Goal: Information Seeking & Learning: Learn about a topic

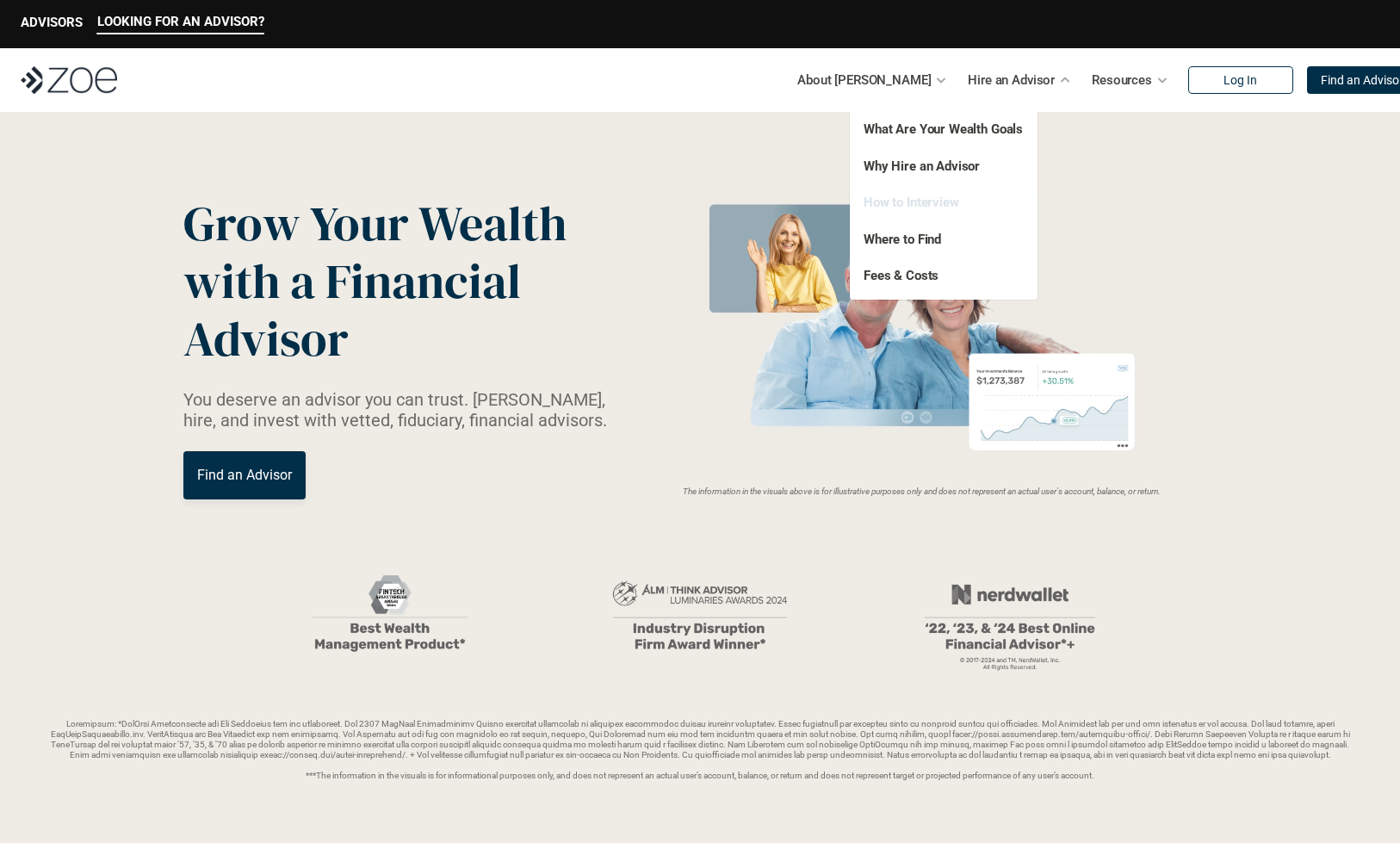
click at [940, 198] on link "How to Interview" at bounding box center [911, 202] width 96 height 15
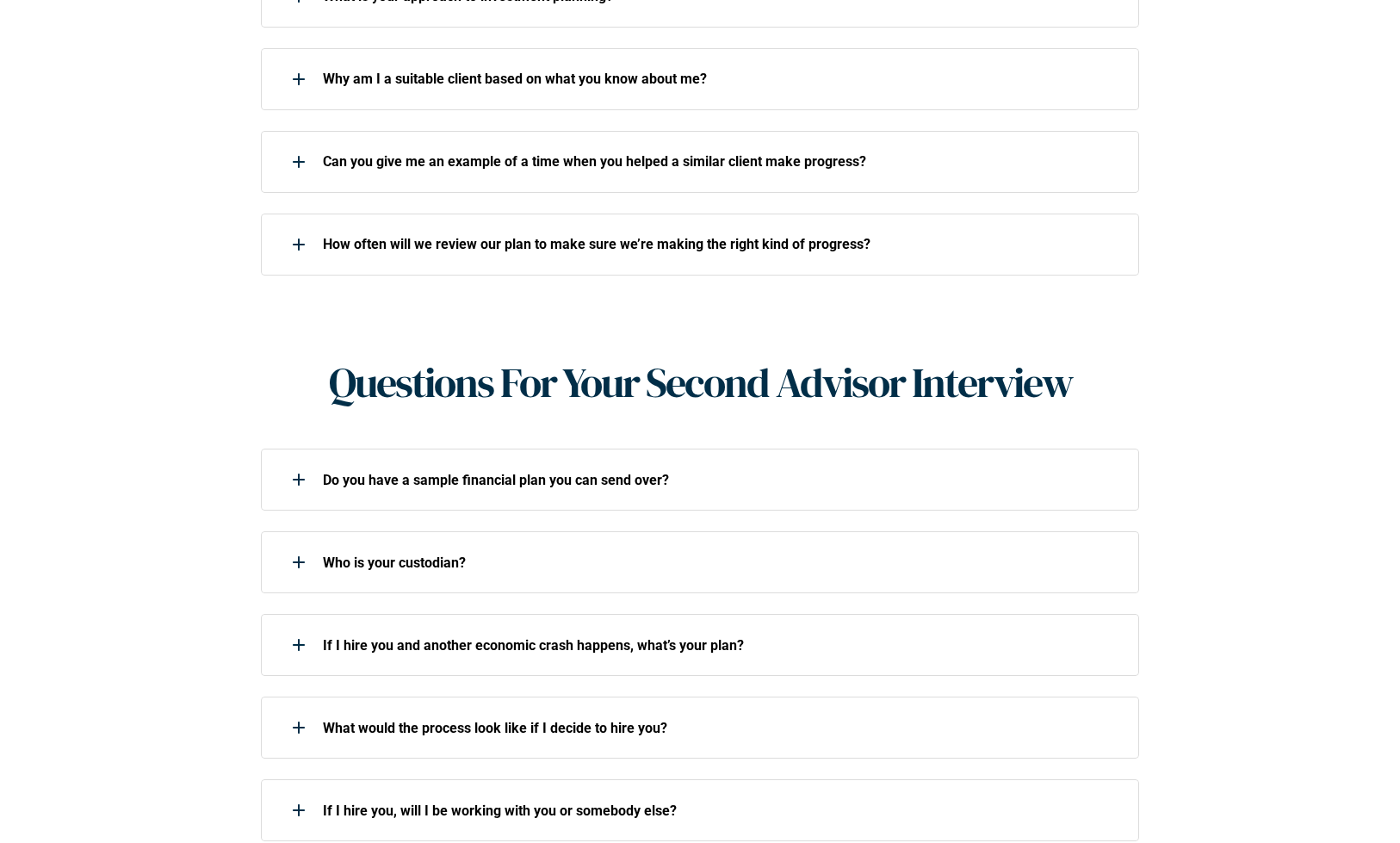
scroll to position [1156, 0]
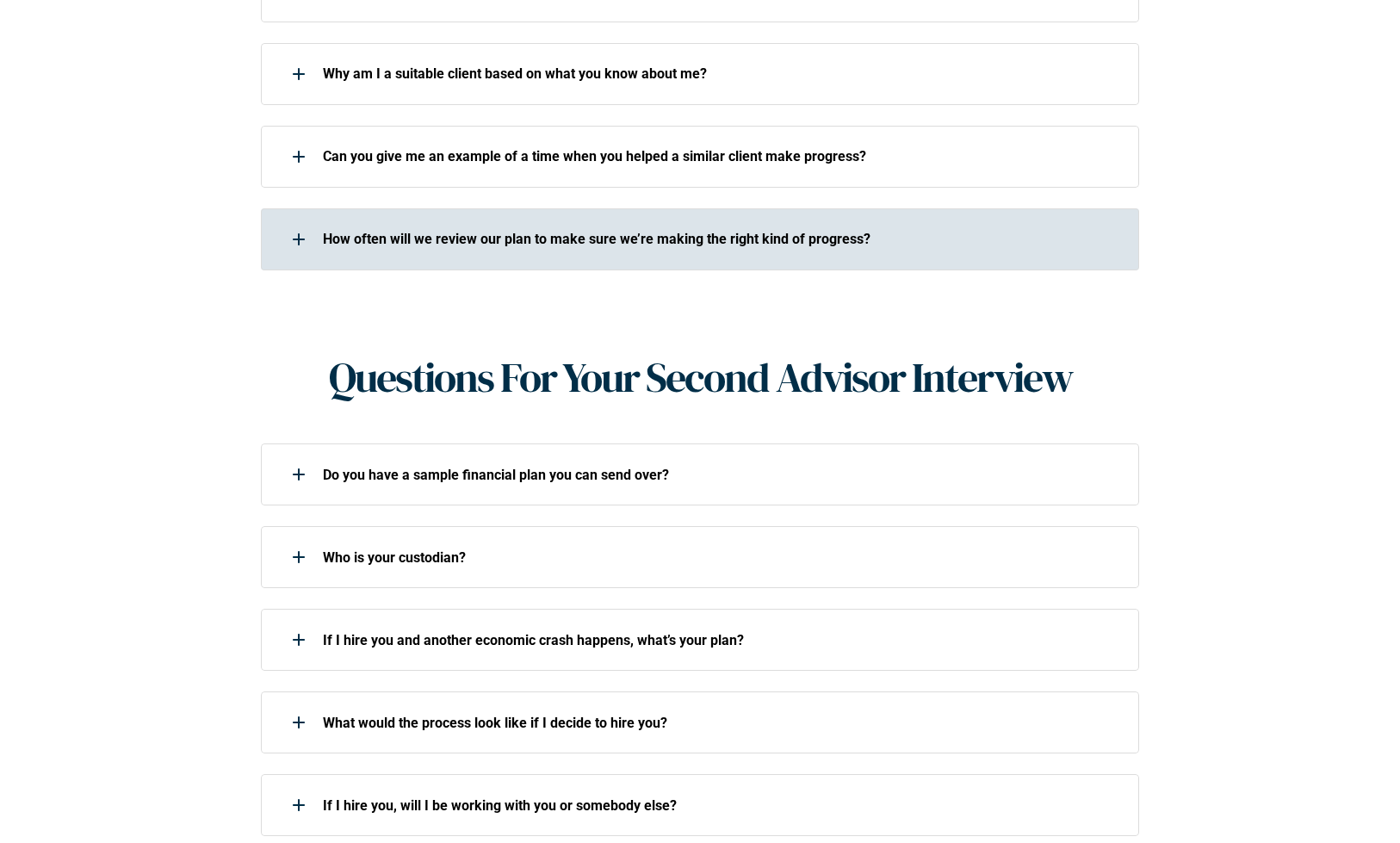
click at [762, 231] on p "How often will we review our plan to make sure we’re making the right kind of p…" at bounding box center [719, 239] width 794 height 16
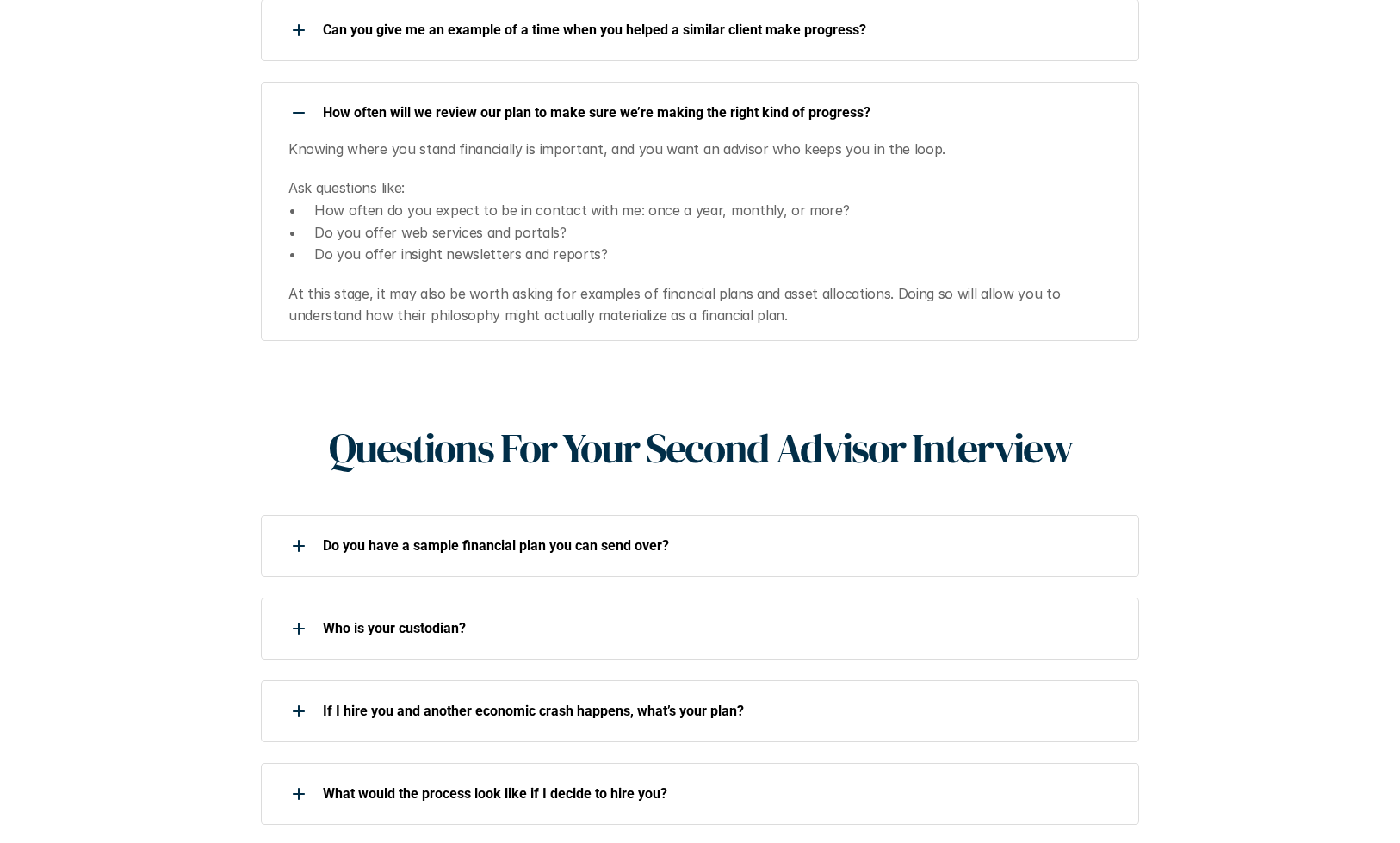
scroll to position [1300, 0]
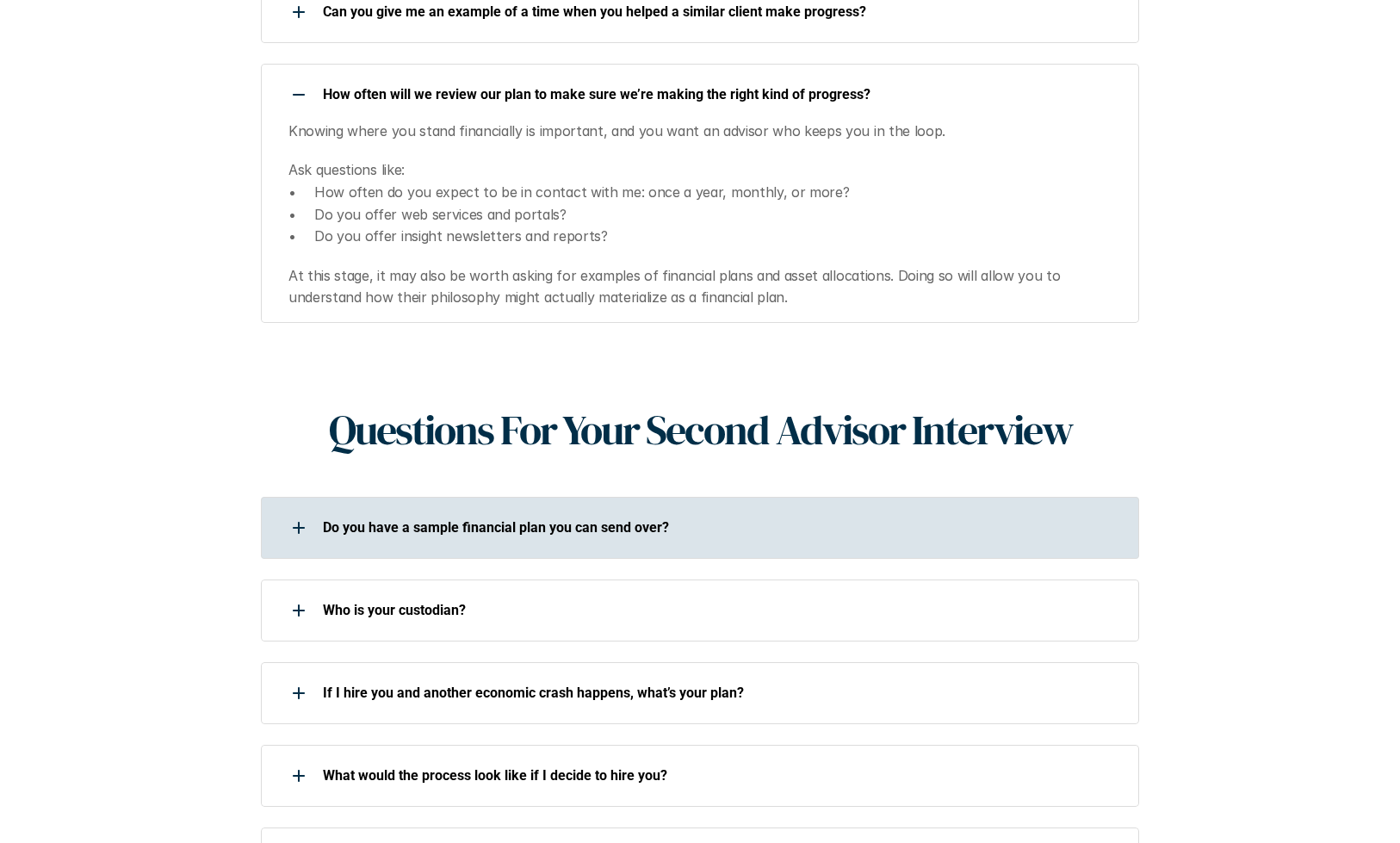
click at [681, 519] on p "Do you have a sample financial plan you can send over?" at bounding box center [719, 527] width 794 height 16
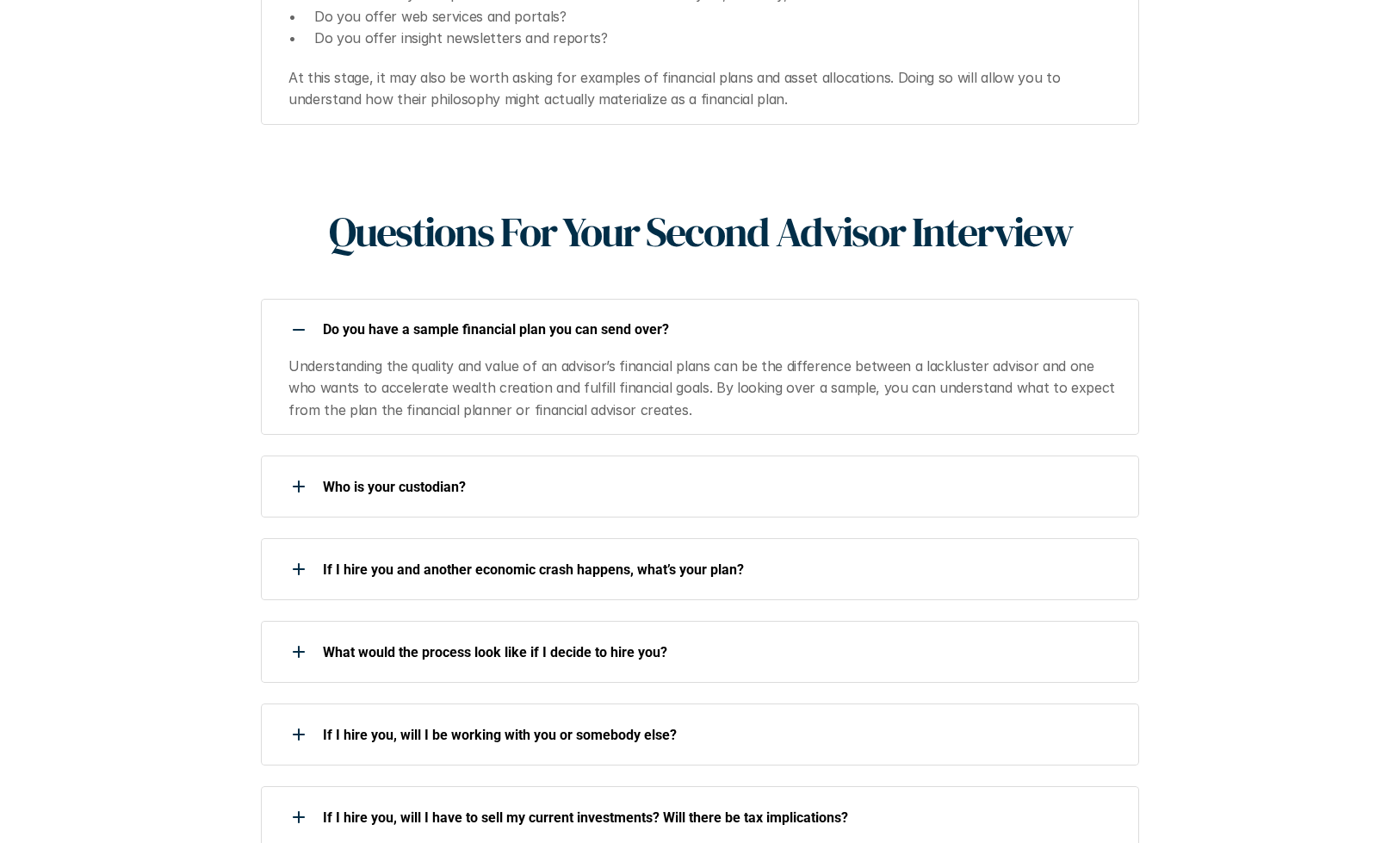
scroll to position [1500, 0]
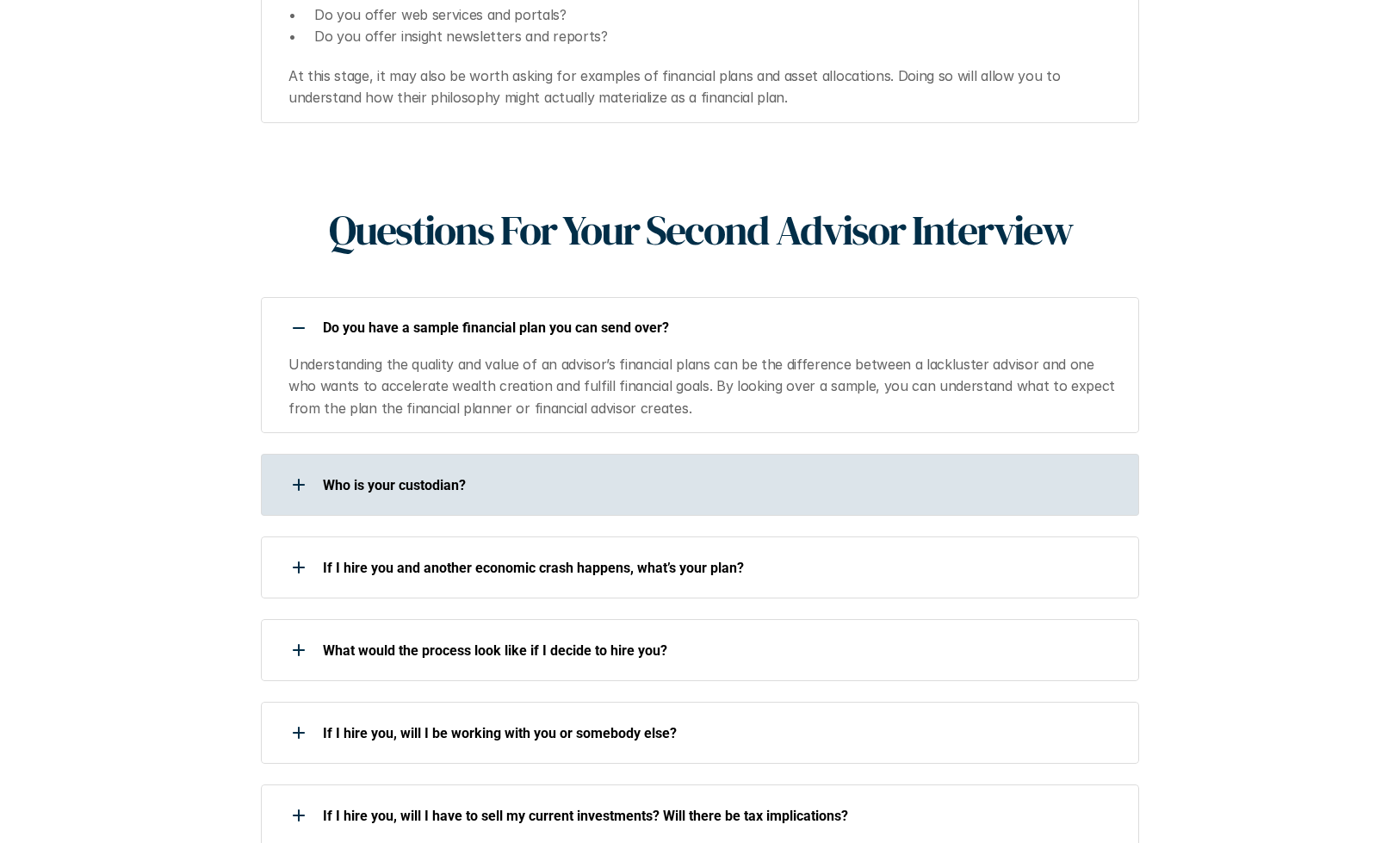
click at [685, 468] on div "Who is your custodian?" at bounding box center [688, 485] width 856 height 35
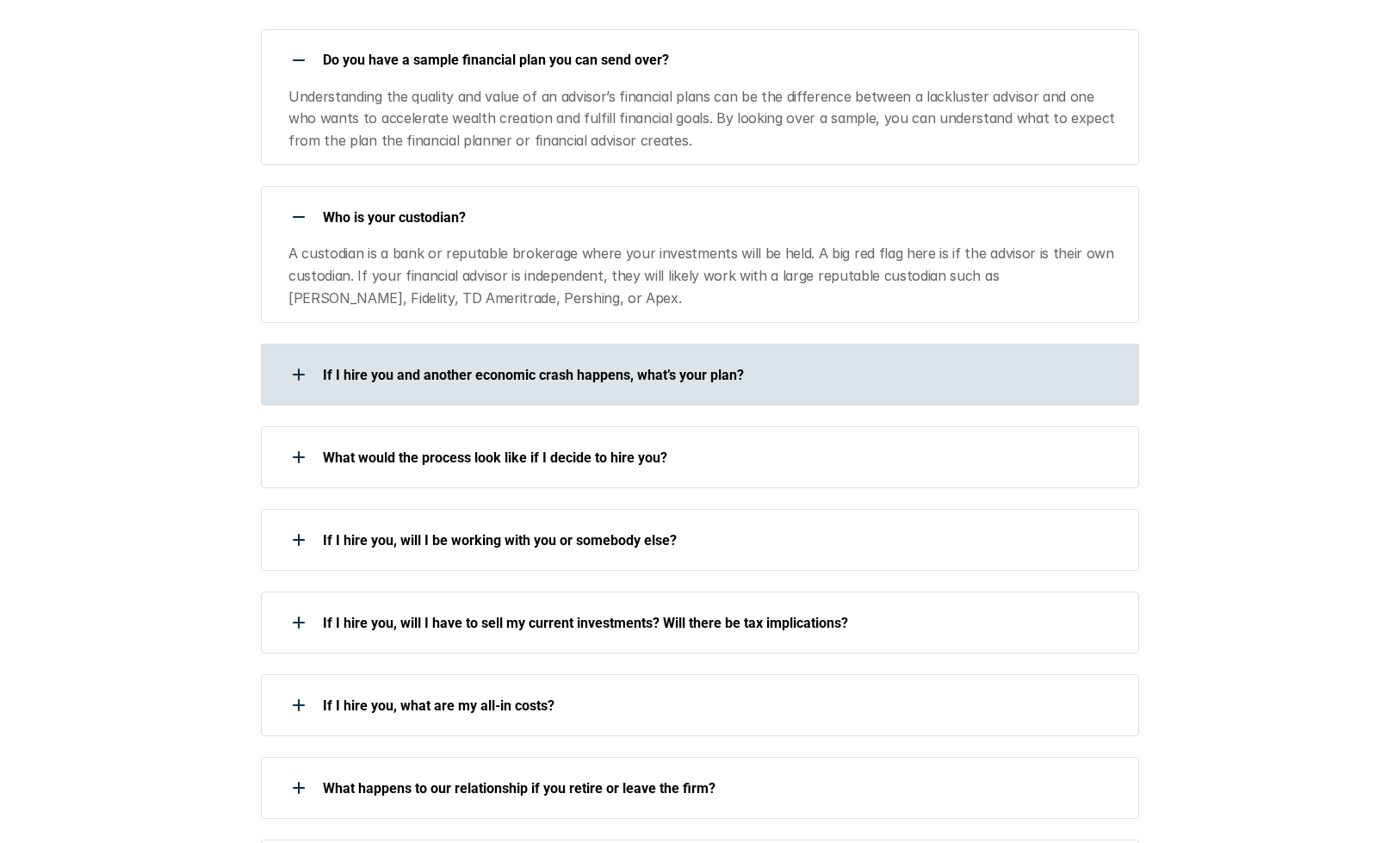
scroll to position [1790, 0]
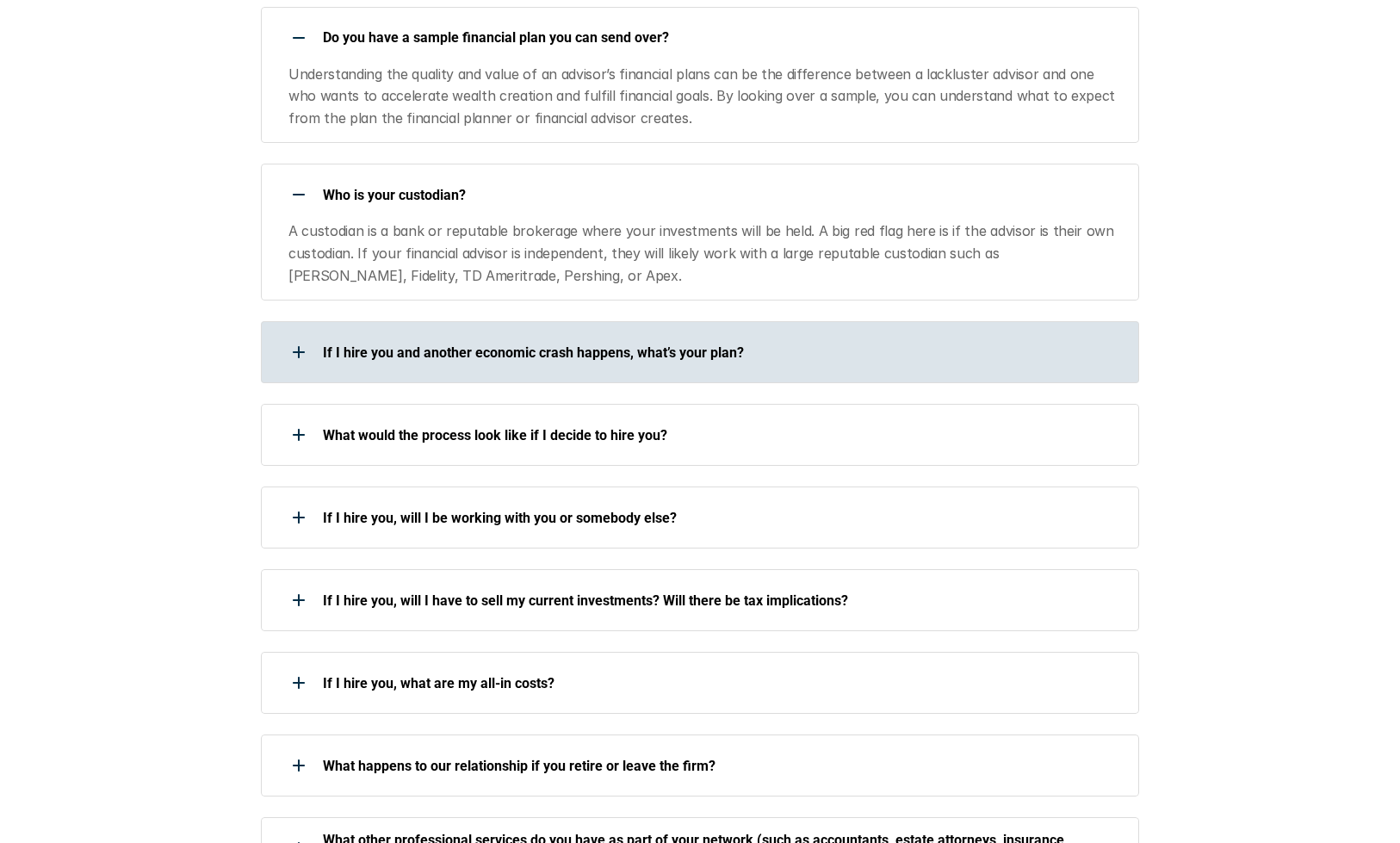
click at [709, 344] on p "If I hire you and another economic crash happens, what’s your plan?" at bounding box center [719, 352] width 794 height 16
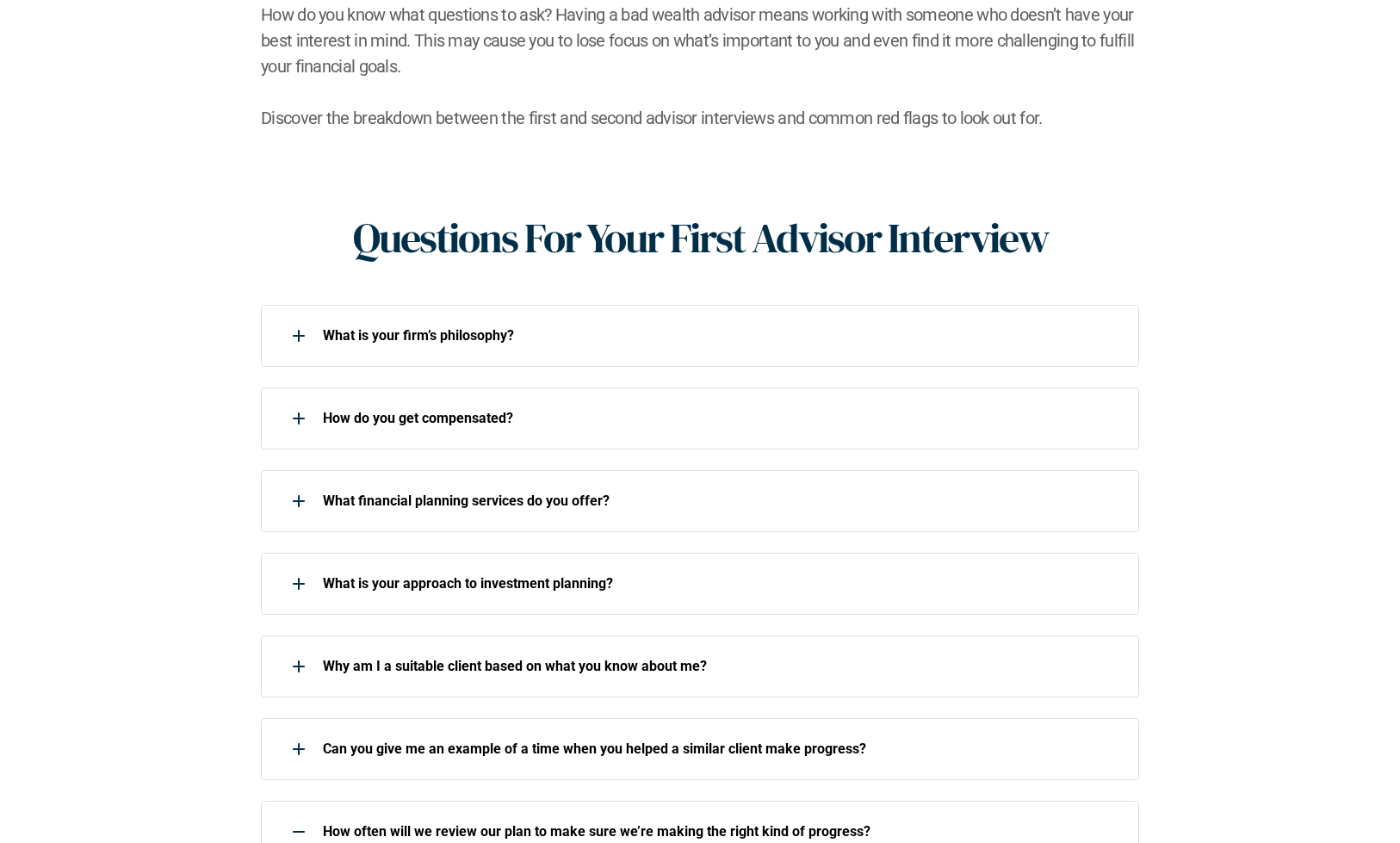
scroll to position [562, 0]
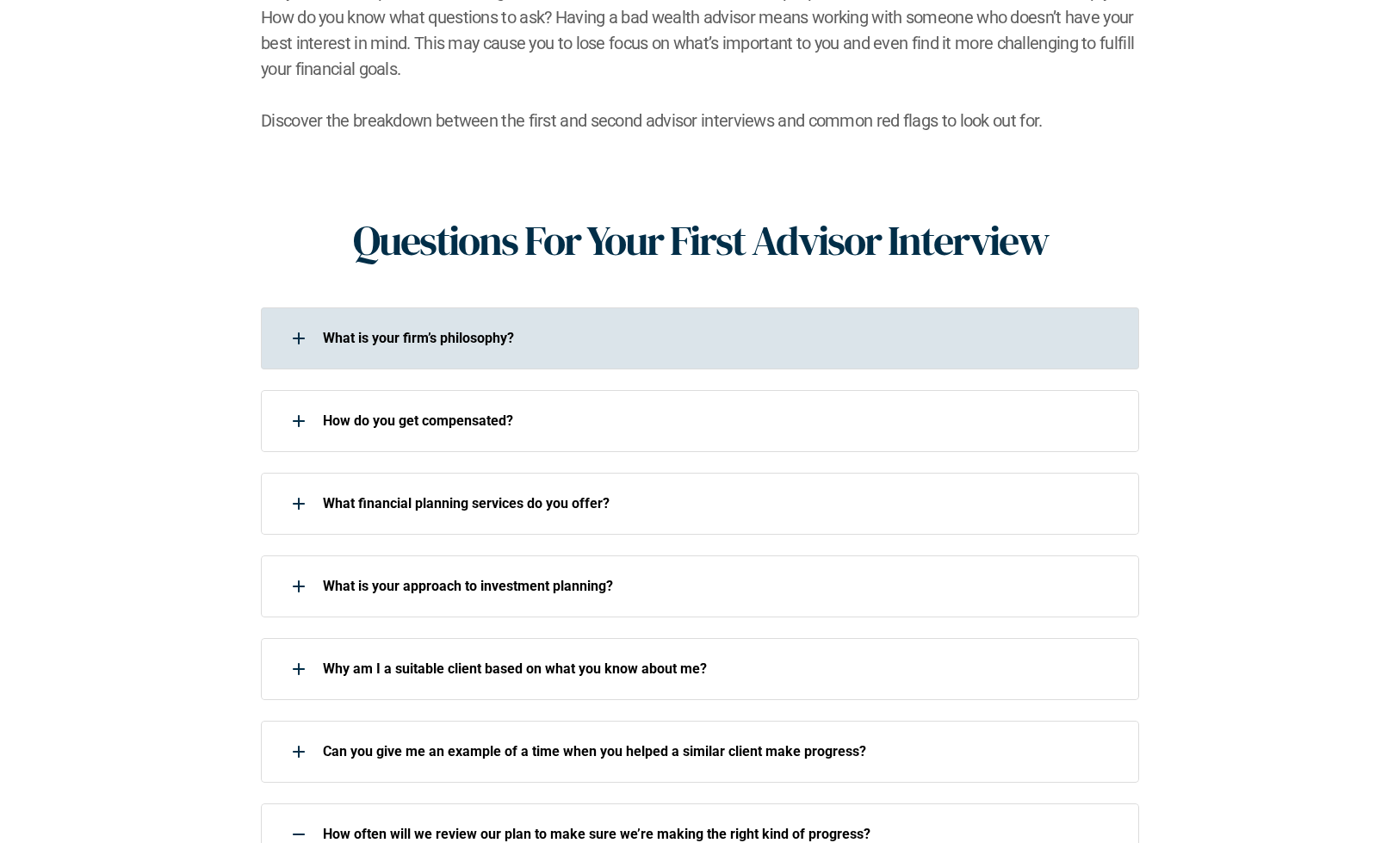
click at [708, 330] on p "What is your firm’s philosophy?" at bounding box center [719, 337] width 794 height 16
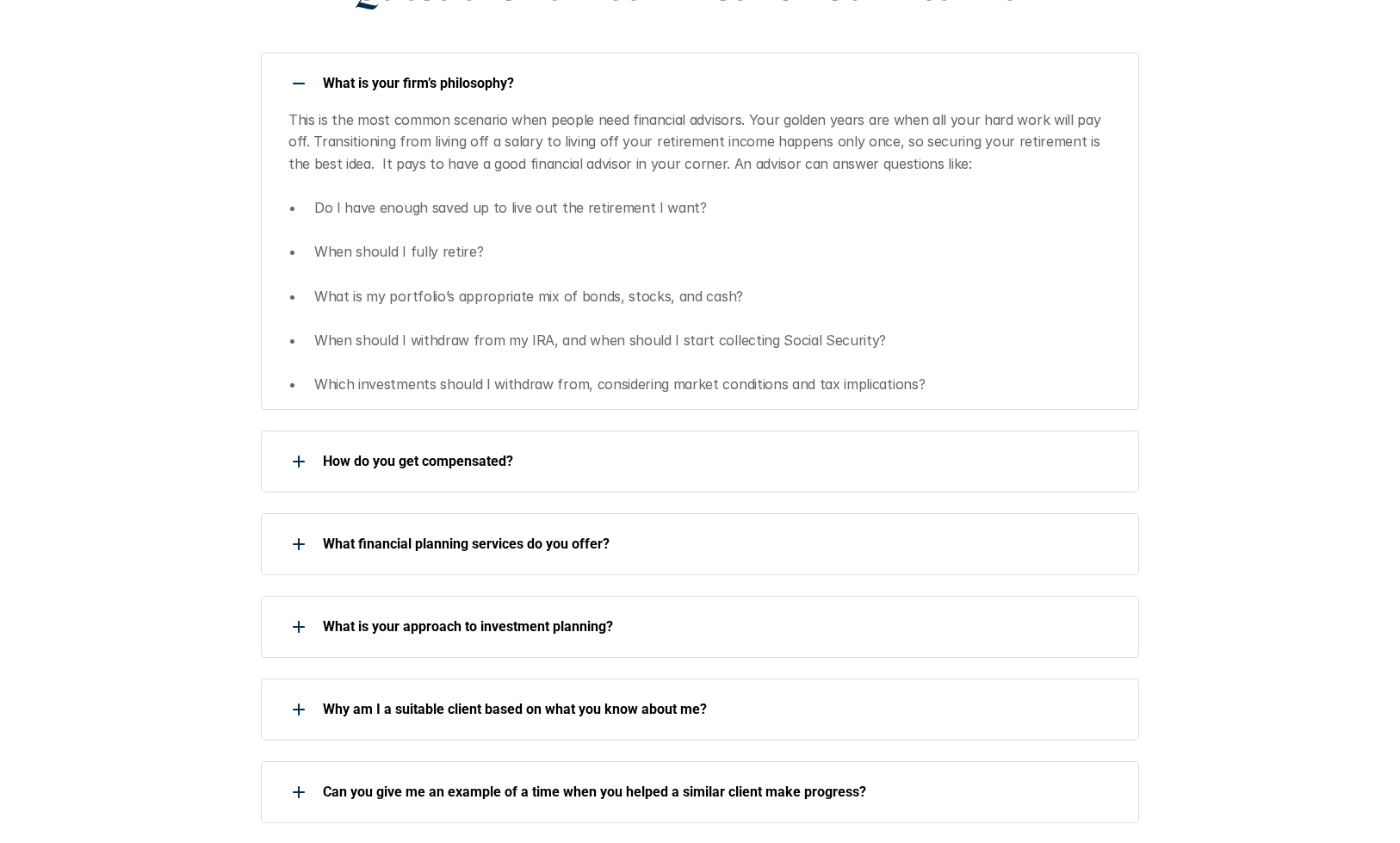
scroll to position [820, 0]
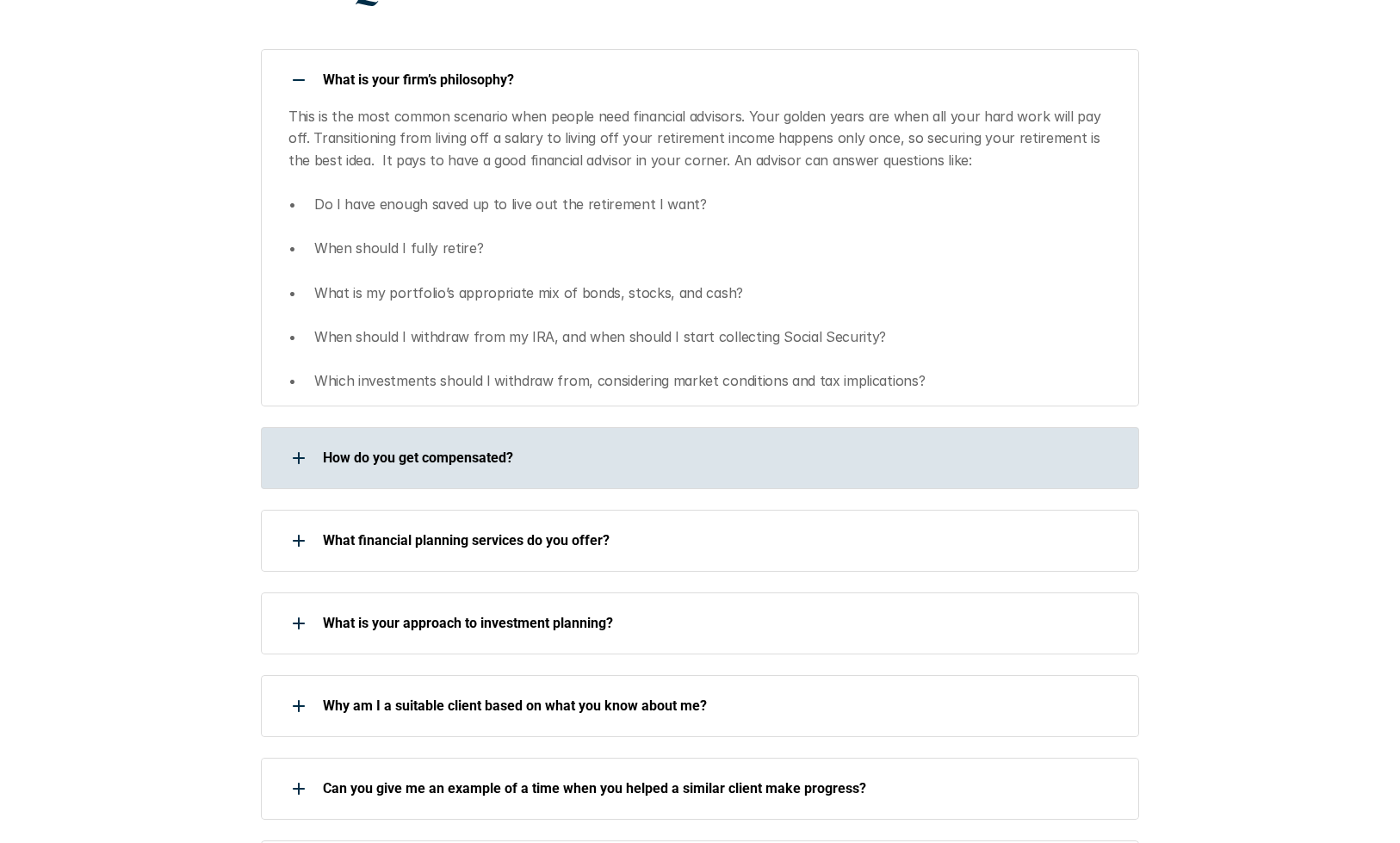
click at [688, 427] on div "How do you get compensated?" at bounding box center [700, 458] width 878 height 62
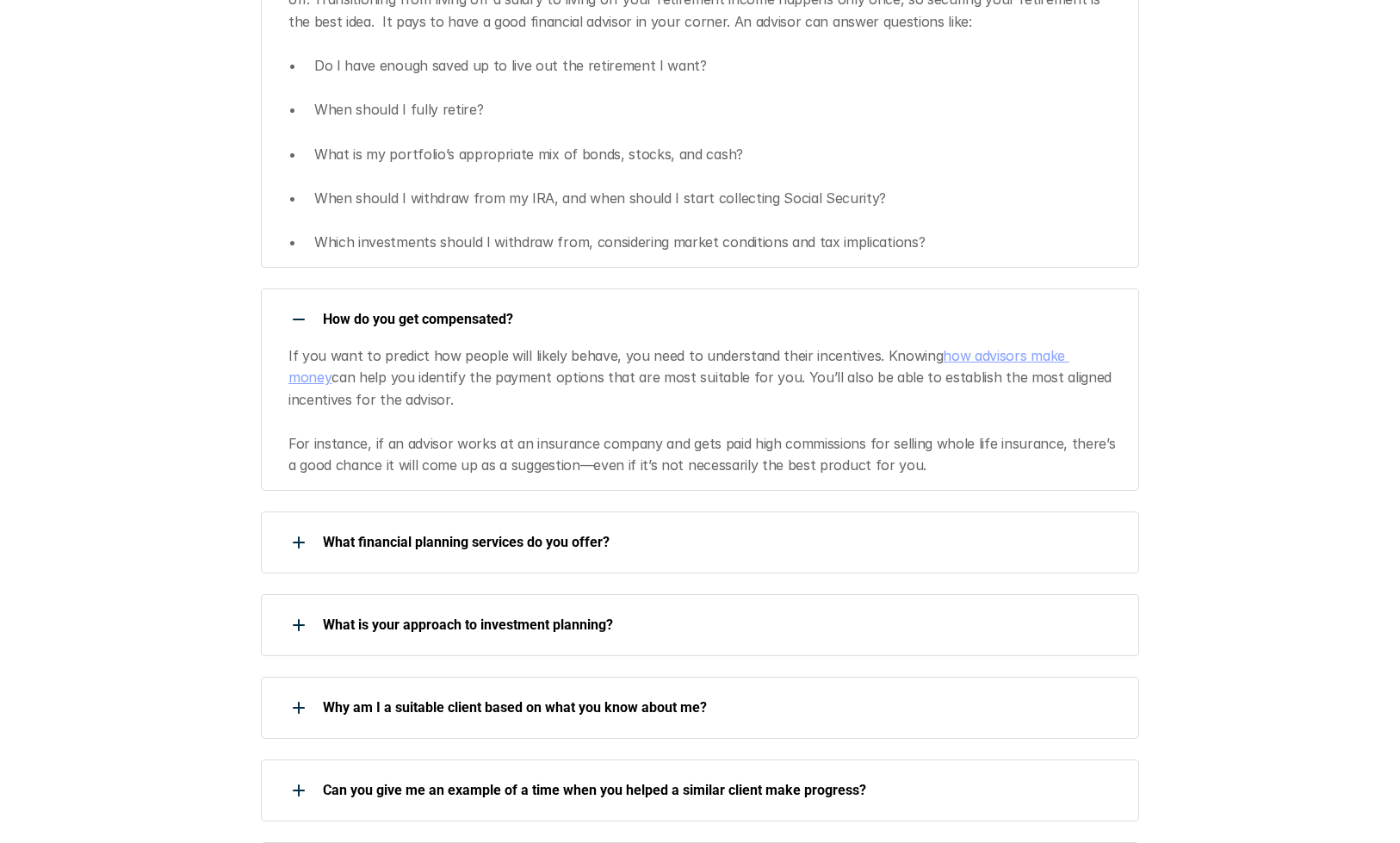
scroll to position [966, 0]
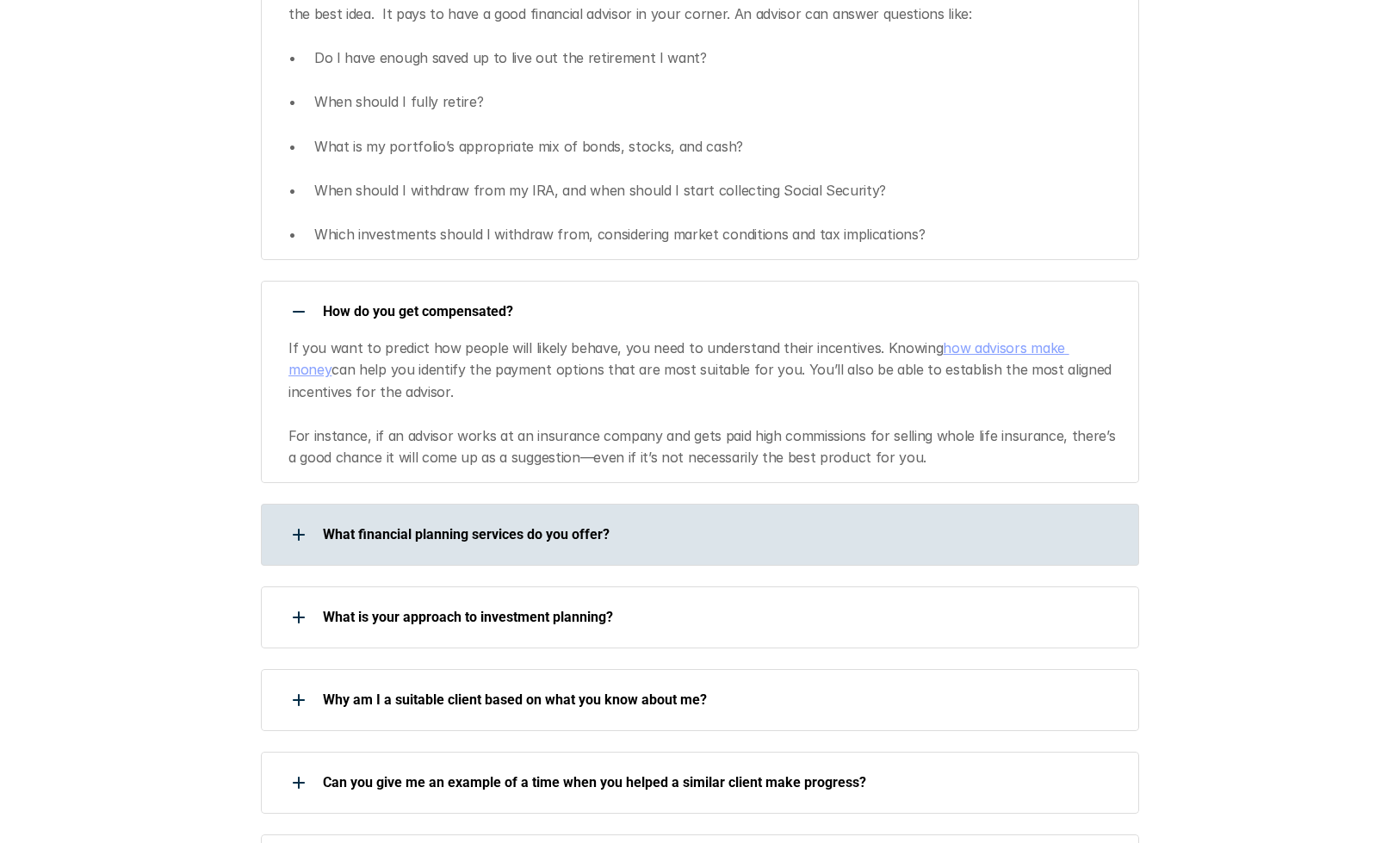
click at [738, 517] on div "What financial planning services do you offer?" at bounding box center [688, 535] width 856 height 35
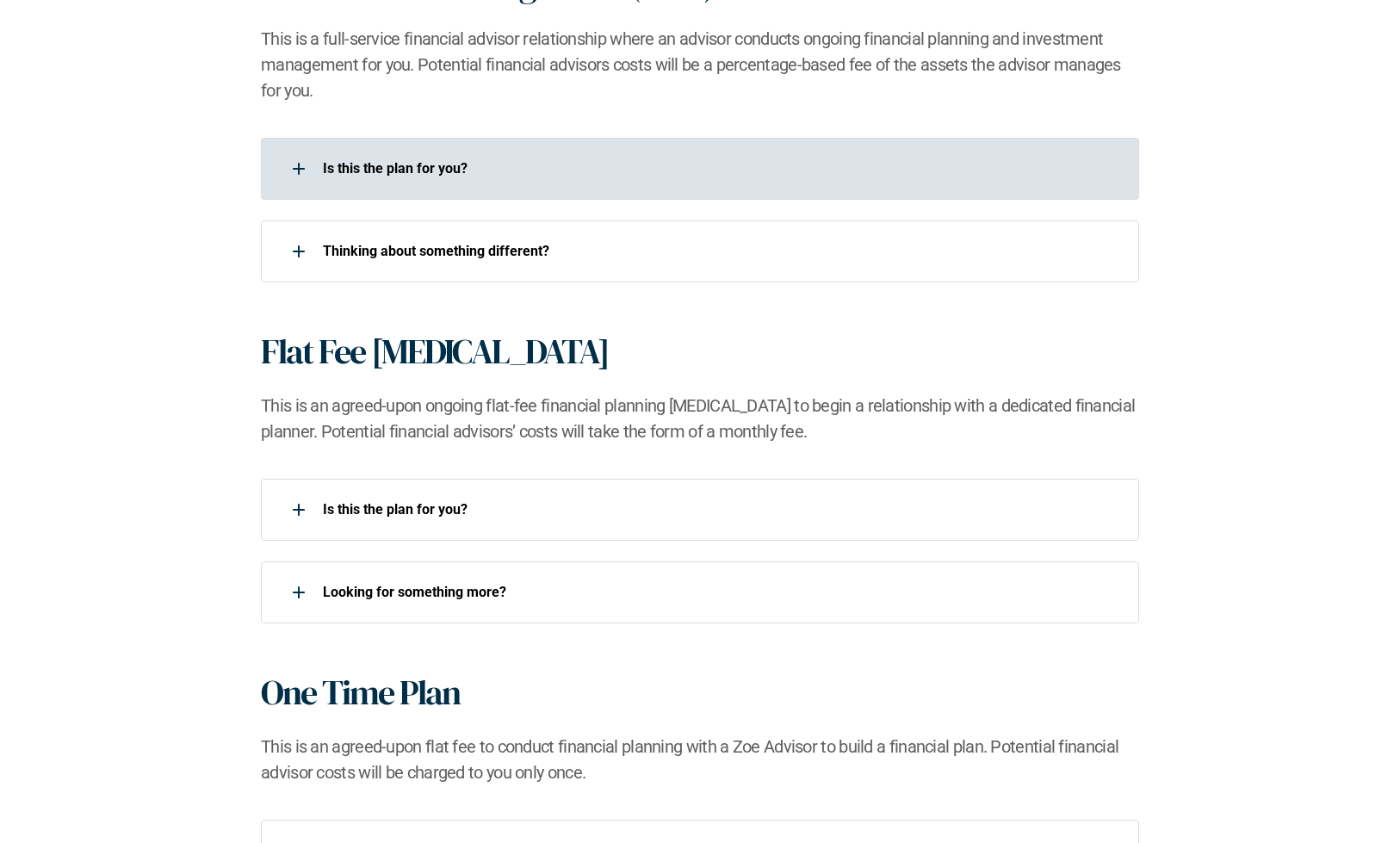
scroll to position [1293, 0]
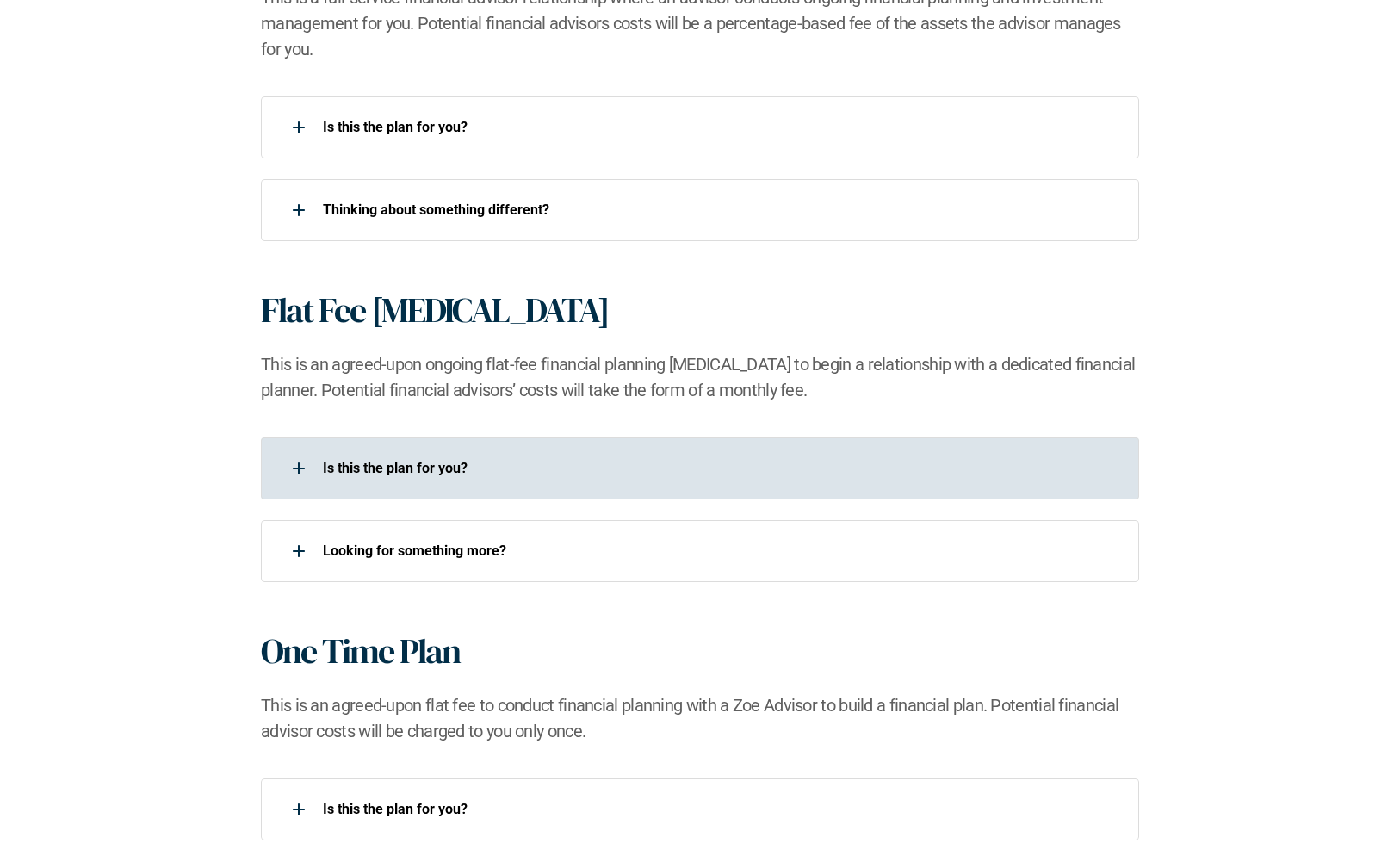
click at [680, 466] on p "Is this the plan for you?​" at bounding box center [719, 467] width 794 height 16
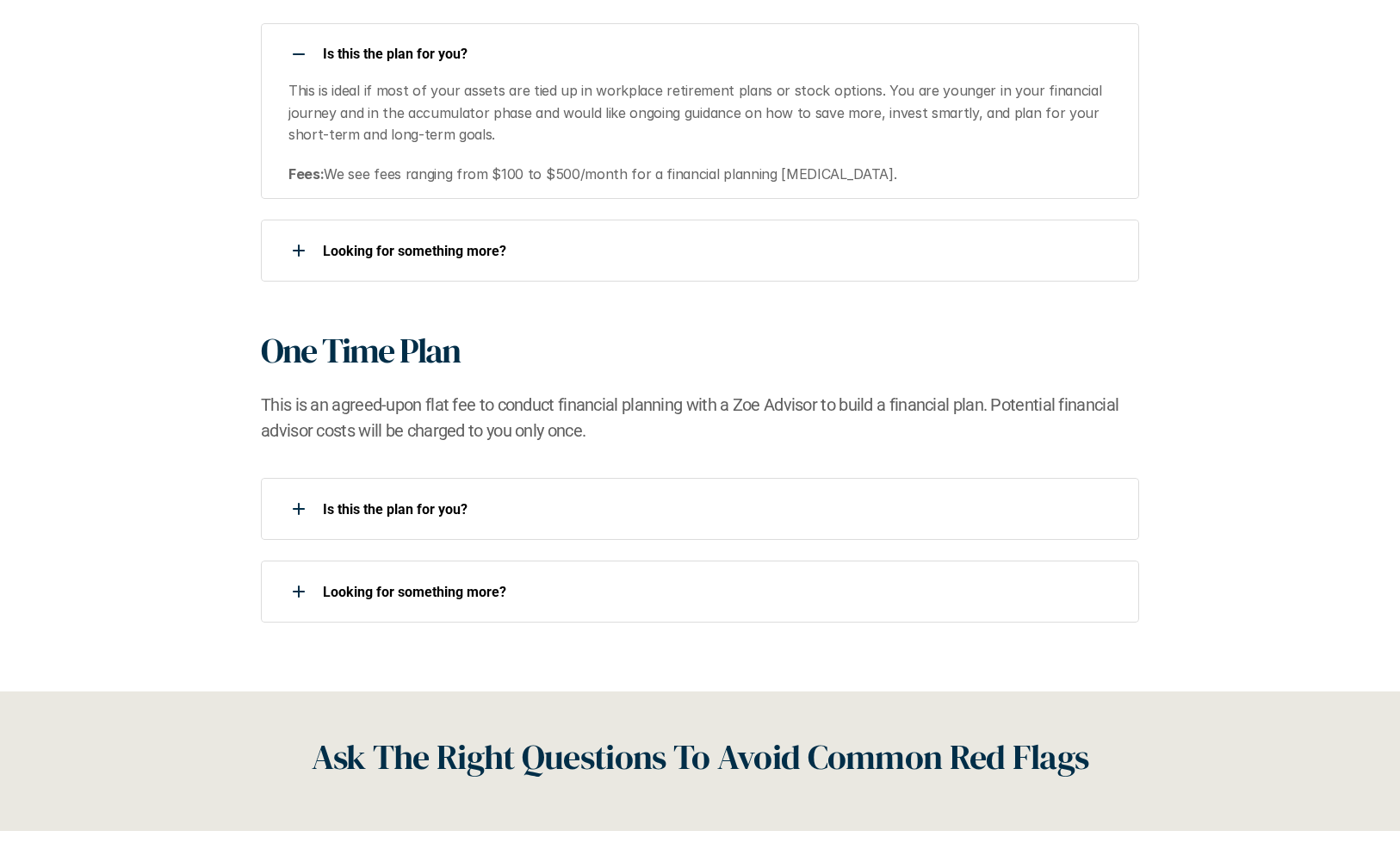
scroll to position [1758, 0]
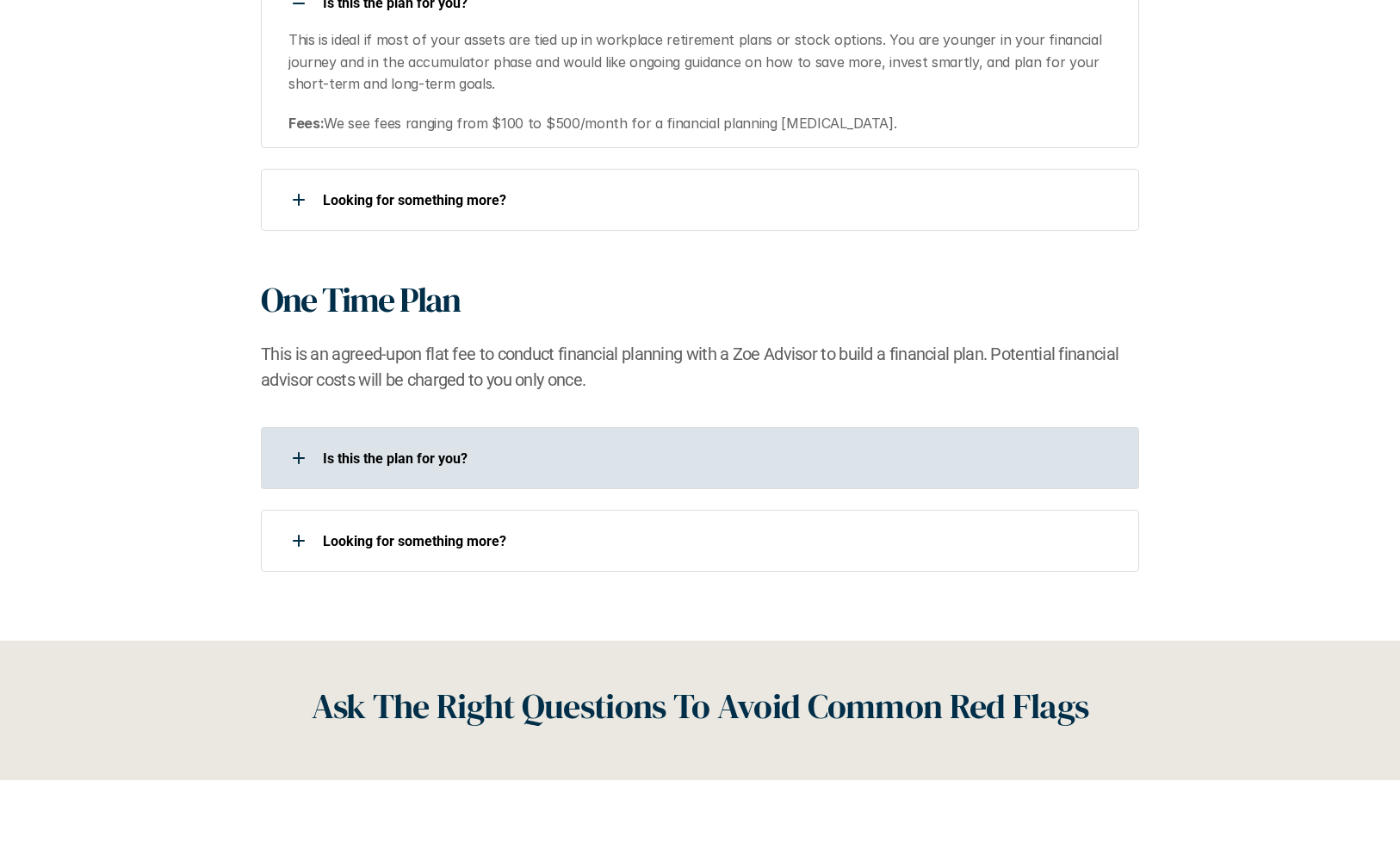
click at [680, 466] on div "Is this the plan for you?​" at bounding box center [688, 458] width 856 height 35
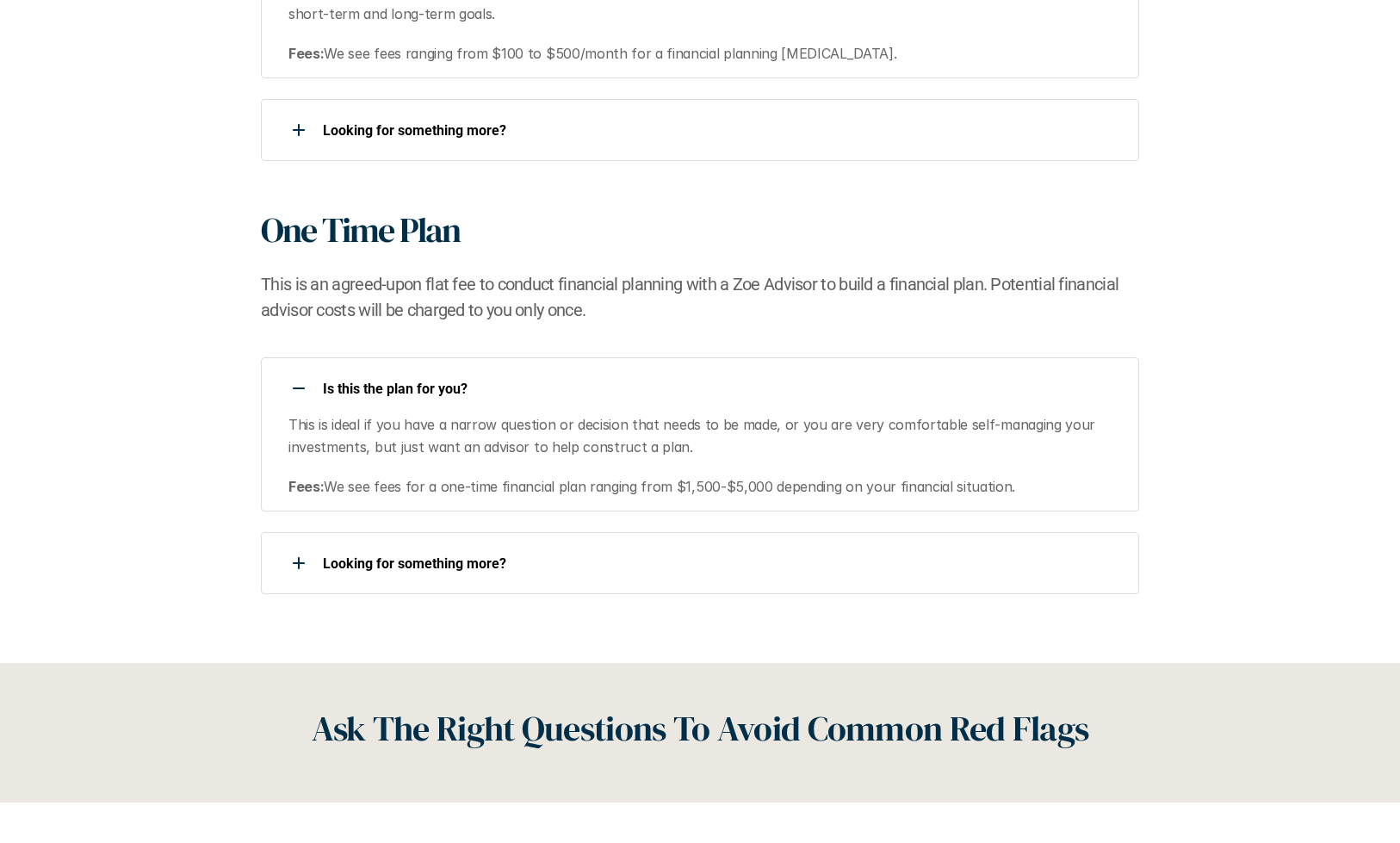
scroll to position [1829, 0]
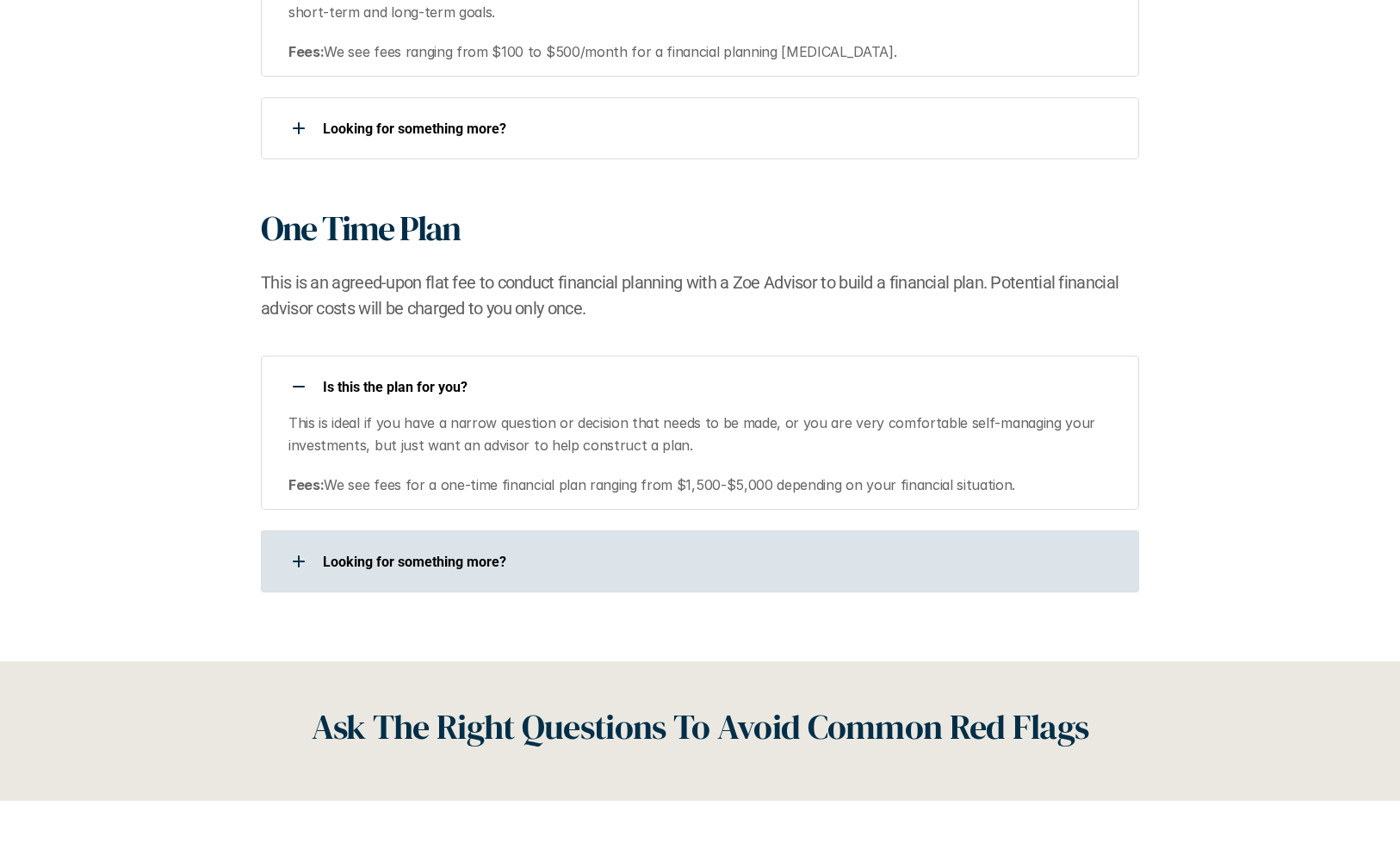
click at [672, 559] on p "Looking for something more?​" at bounding box center [719, 562] width 794 height 16
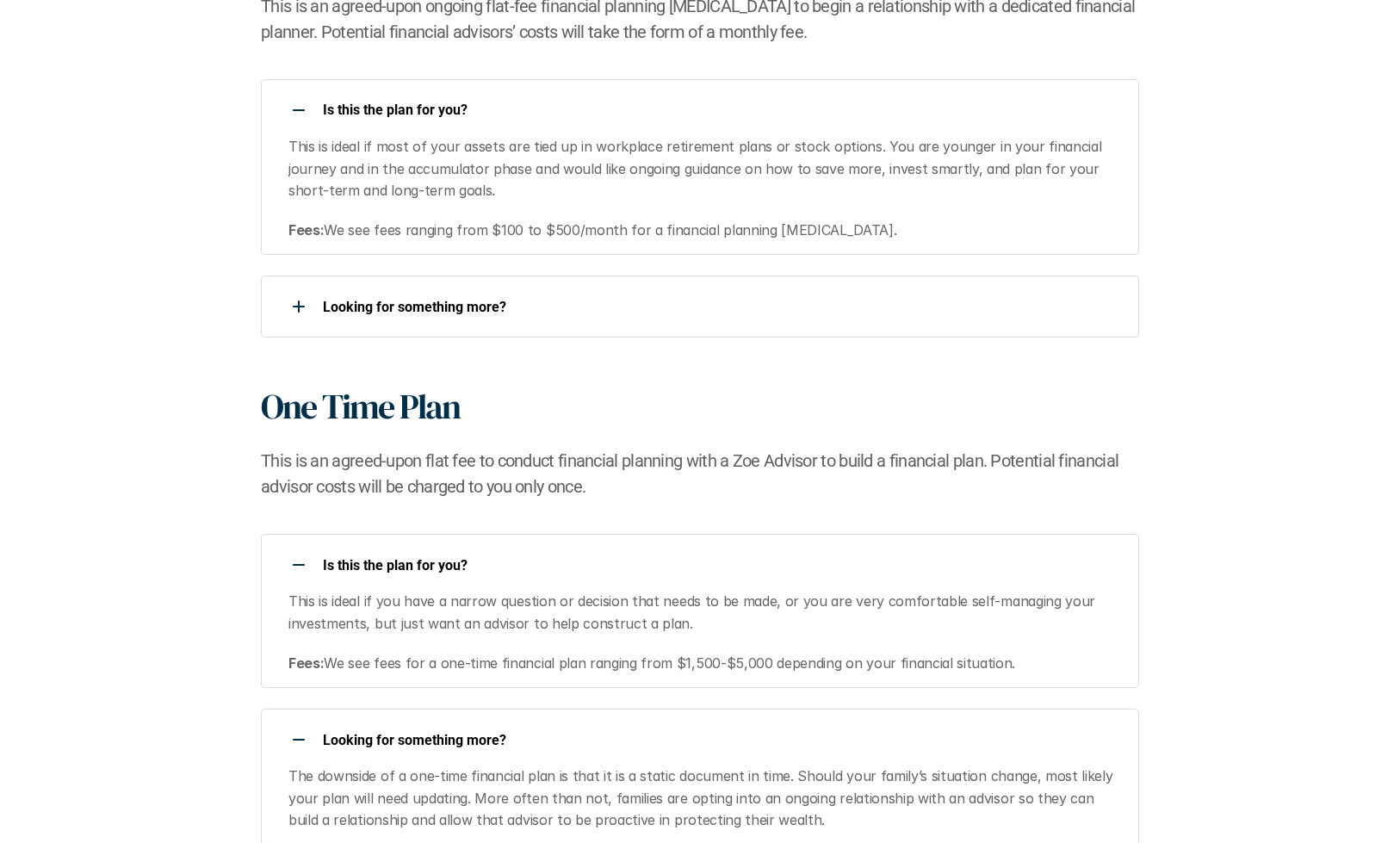
scroll to position [1641, 0]
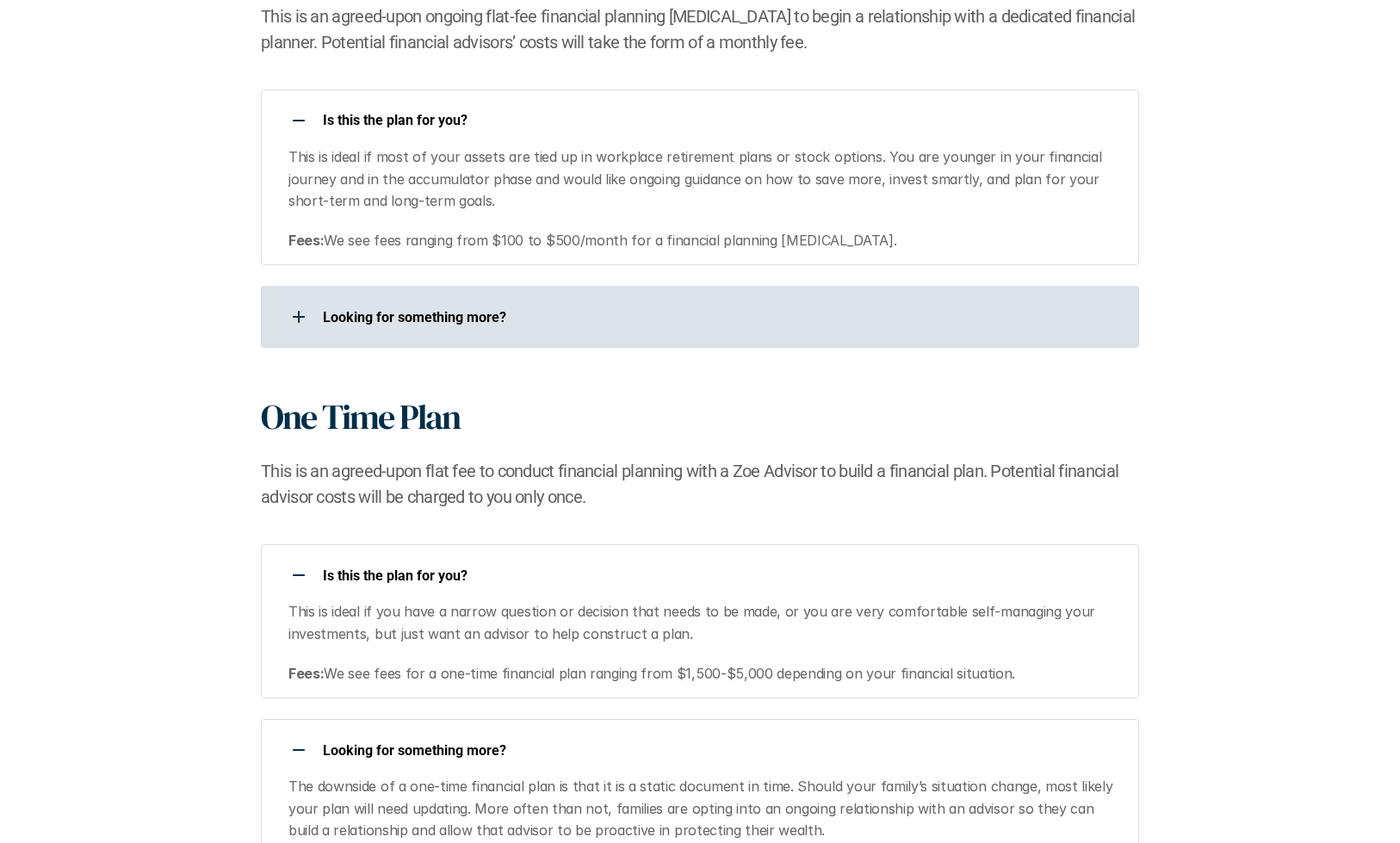
click at [625, 326] on div "Looking for something more?​" at bounding box center [688, 317] width 856 height 35
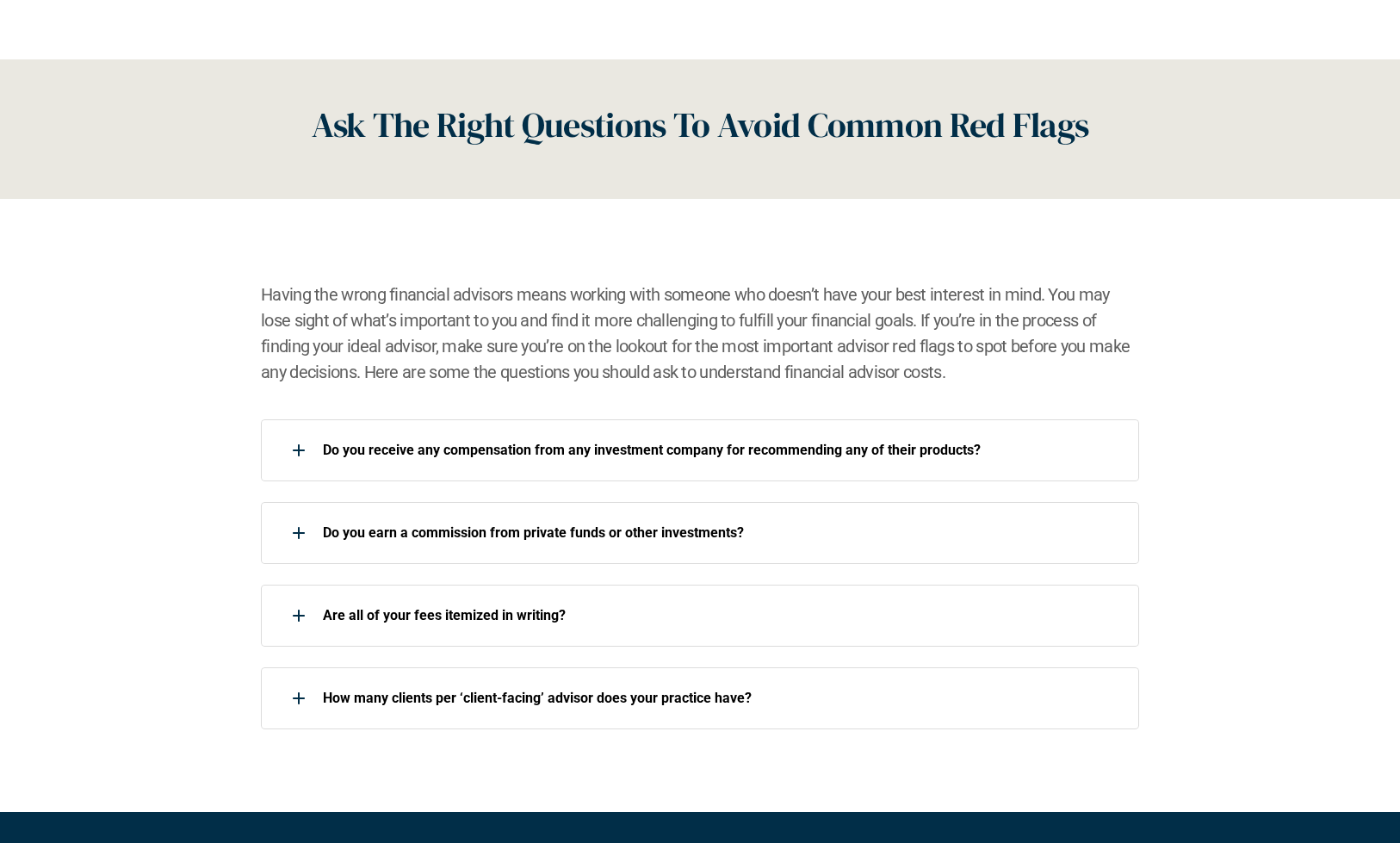
scroll to position [2560, 0]
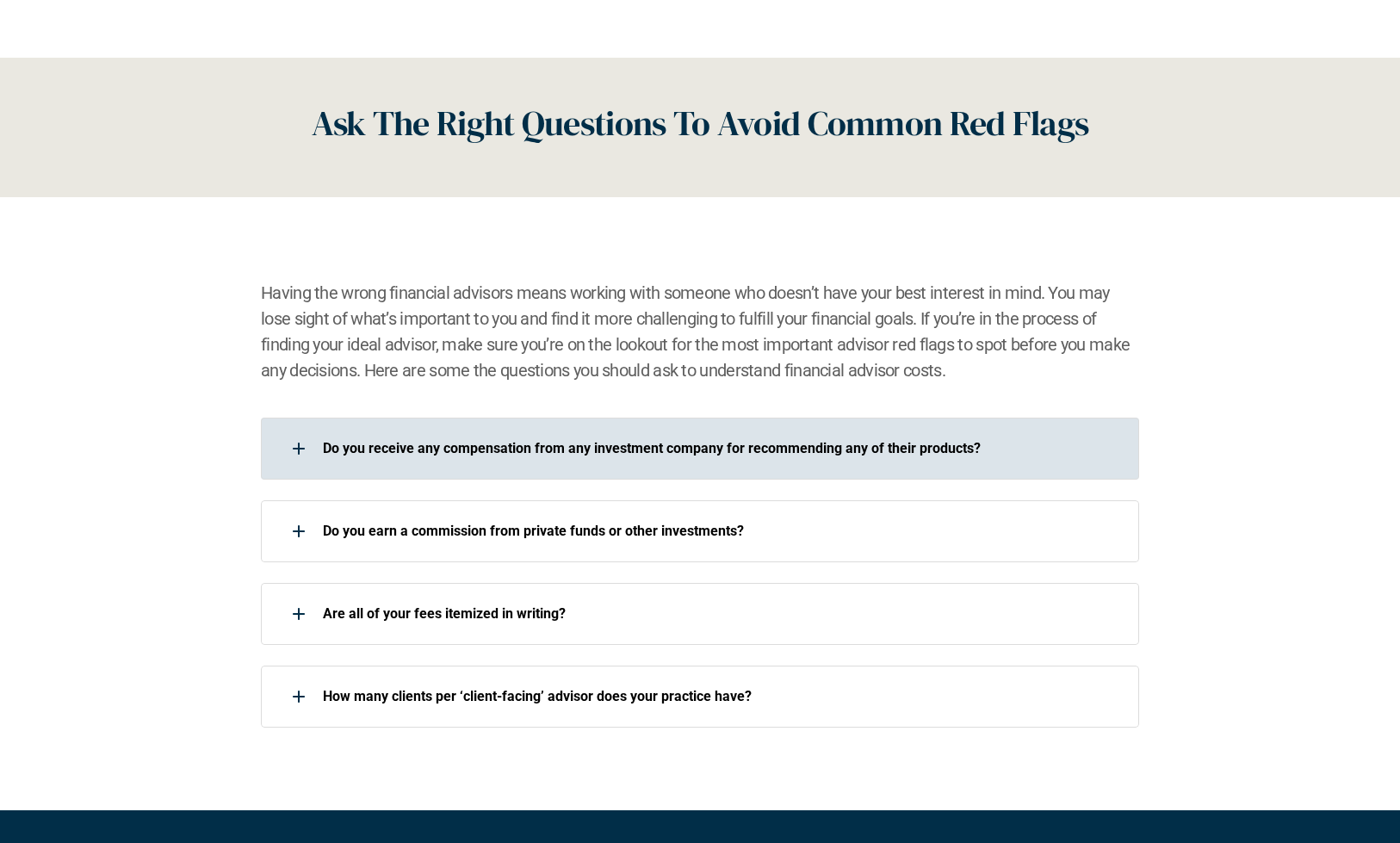
click at [602, 448] on p "Do you receive any compensation from any investment company for recommending an…" at bounding box center [719, 448] width 794 height 16
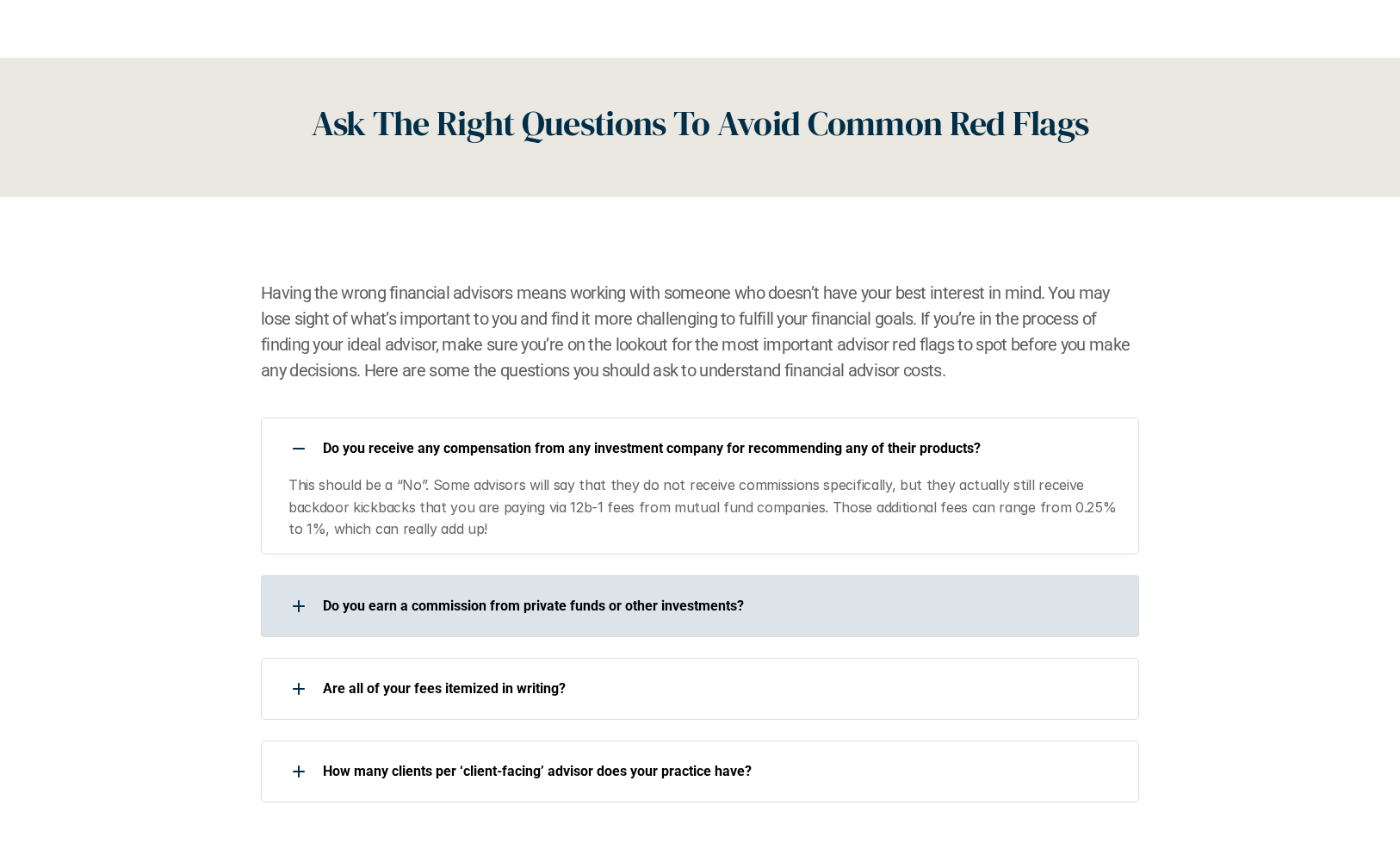
click at [573, 589] on div "Do you earn a commission from private funds or other investments?" at bounding box center [688, 606] width 856 height 35
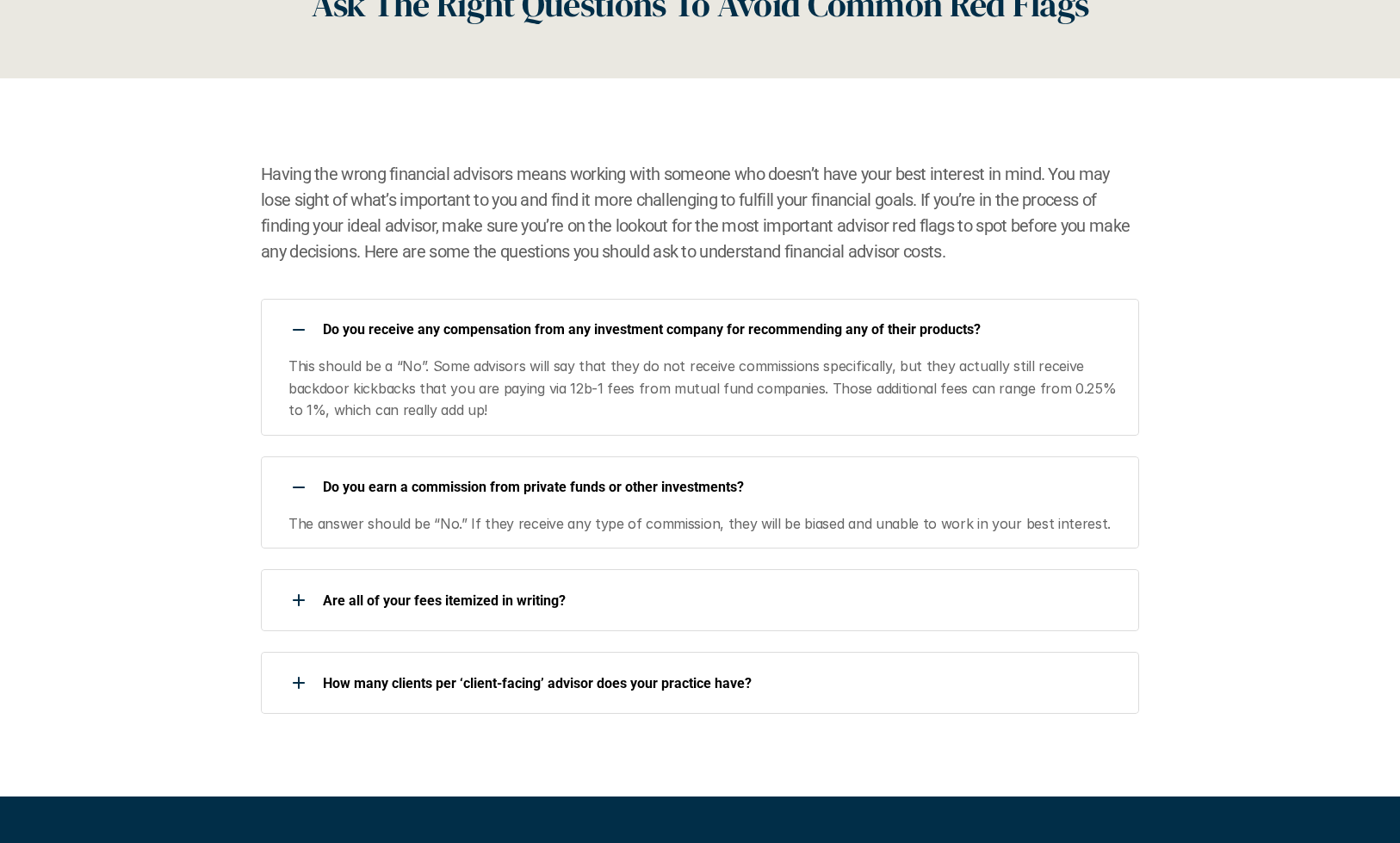
scroll to position [2687, 0]
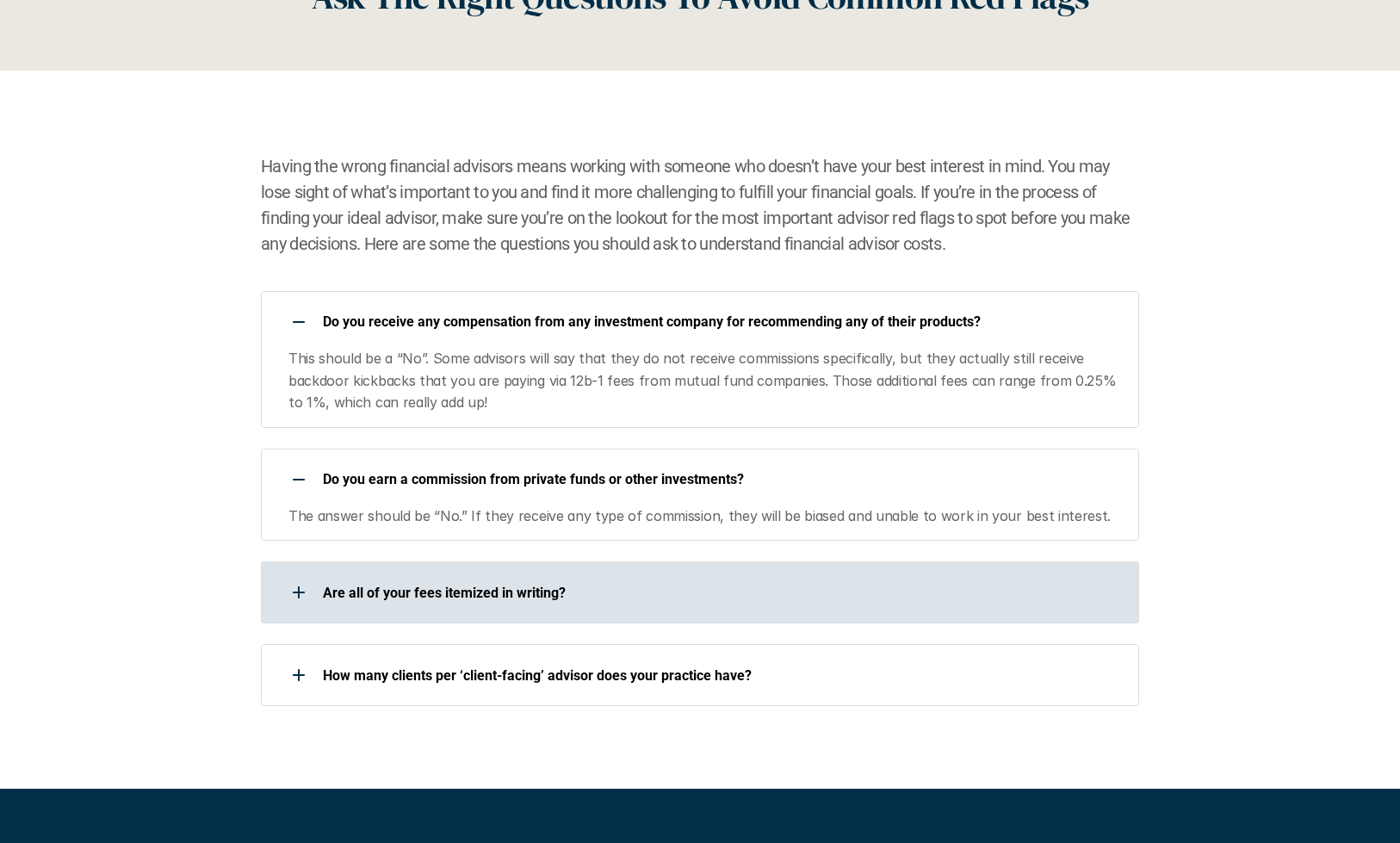
click at [572, 586] on p "Are all of your fees itemized in writing?" at bounding box center [719, 593] width 794 height 16
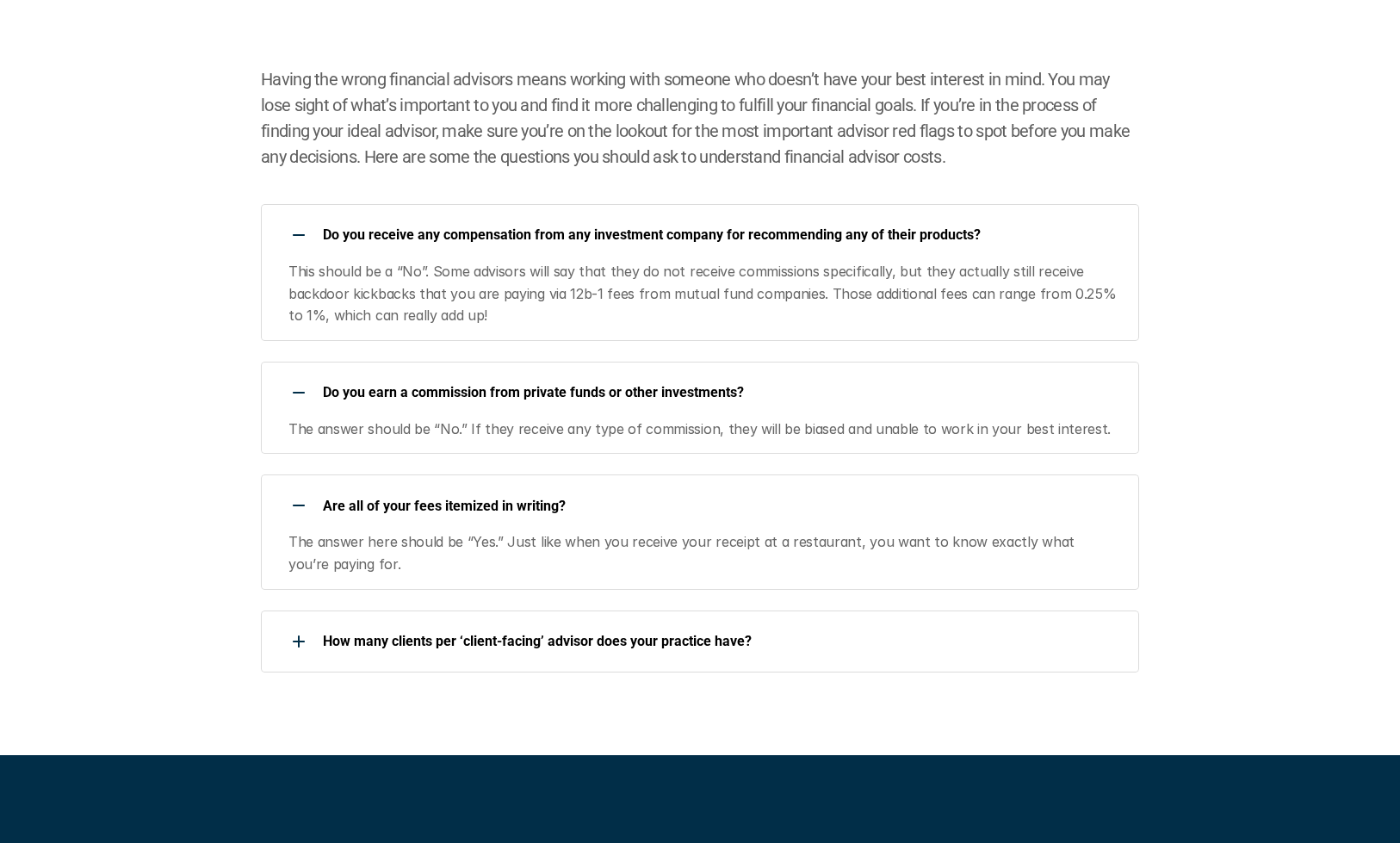
scroll to position [2785, 0]
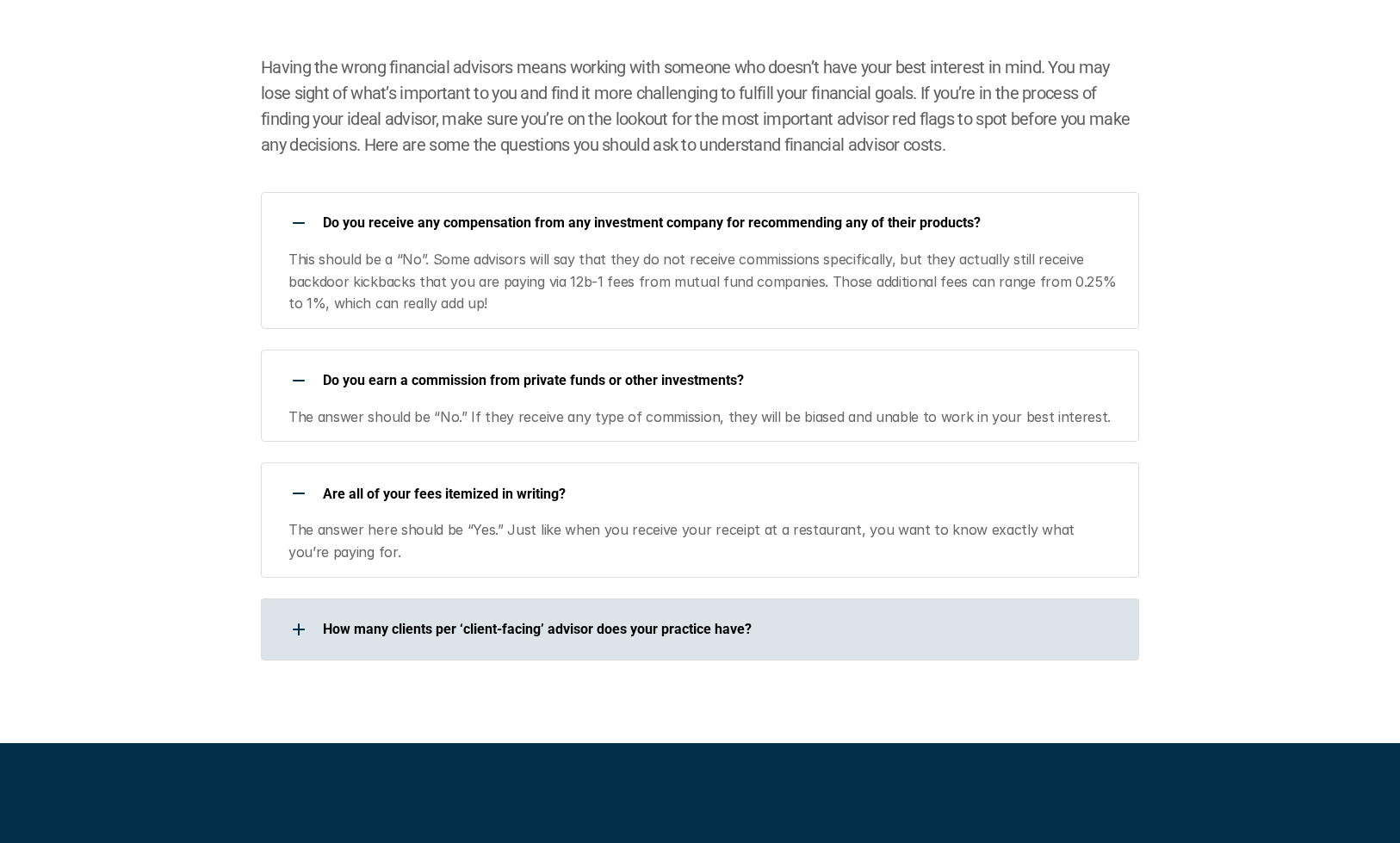
click at [568, 612] on div "How many clients per ‘client-facing’ advisor does your practice have?" at bounding box center [688, 629] width 856 height 35
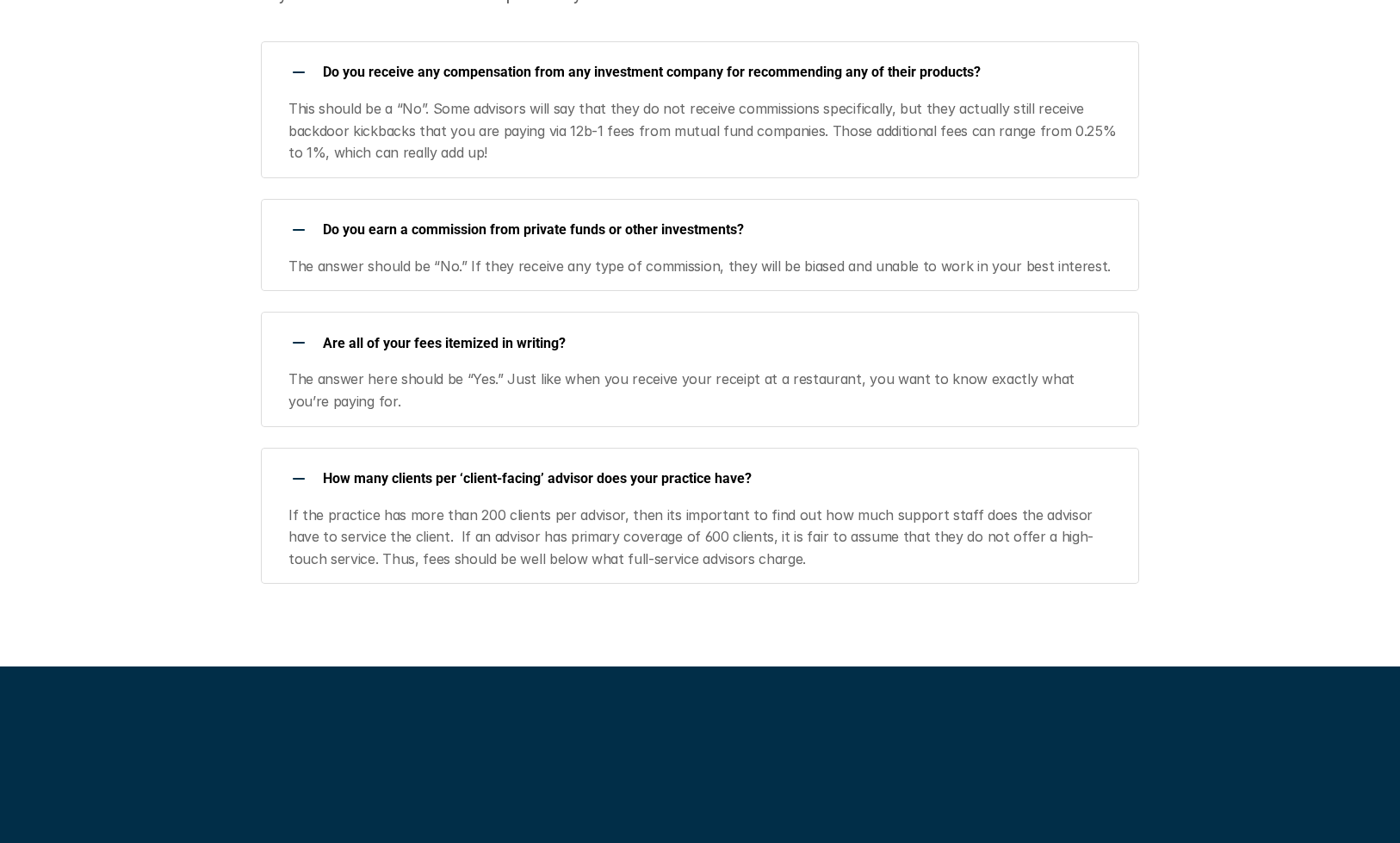
scroll to position [2937, 0]
